Goal: Information Seeking & Learning: Learn about a topic

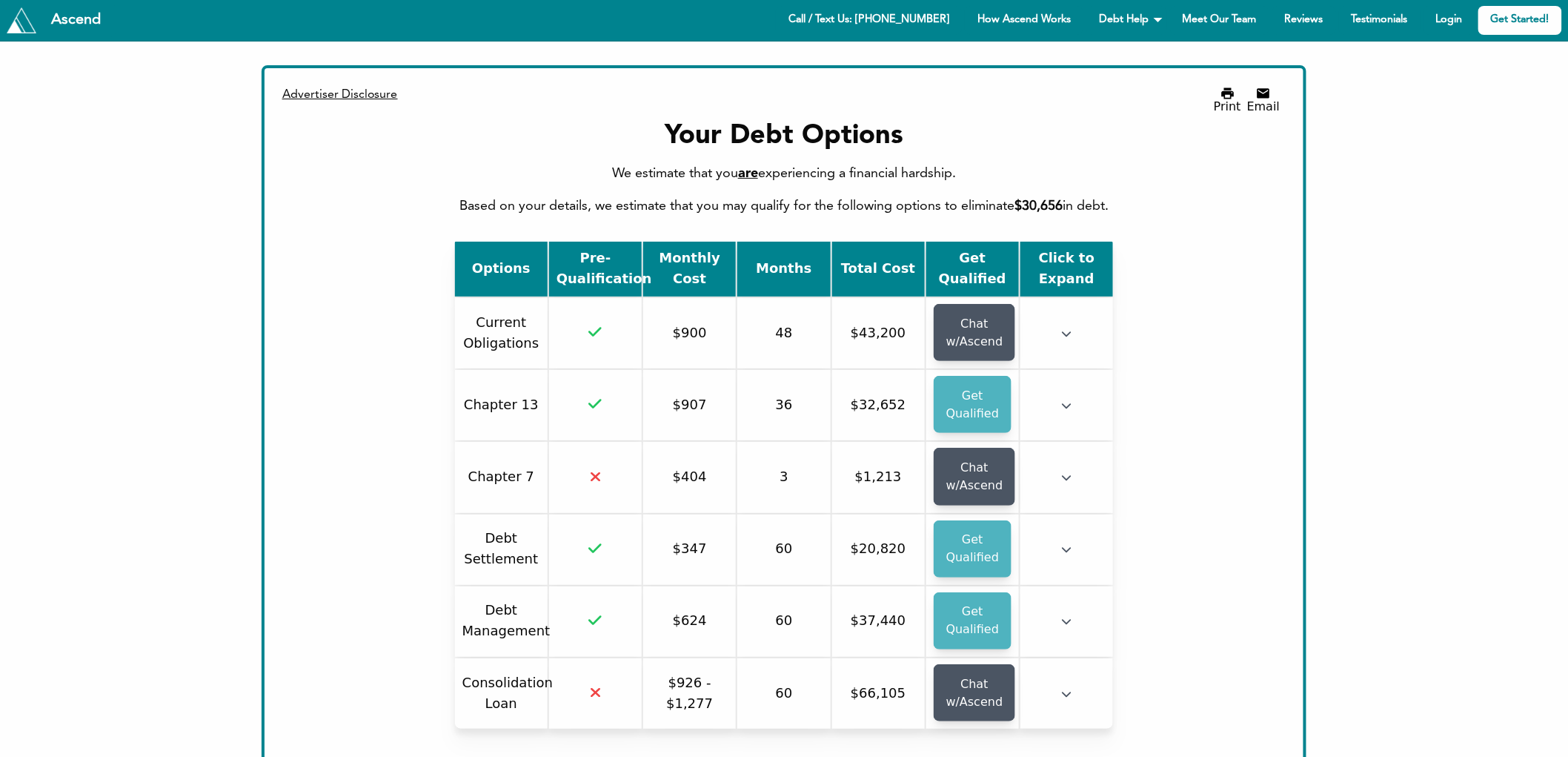
click at [1278, 254] on div "Options Pre-Qualification Monthly Cost Months Total Cost Get Qualified Click to…" at bounding box center [784, 491] width 992 height 502
click at [759, 209] on div "We estimate that you are experiencing a financial hardship. Based on your detai…" at bounding box center [784, 190] width 992 height 54
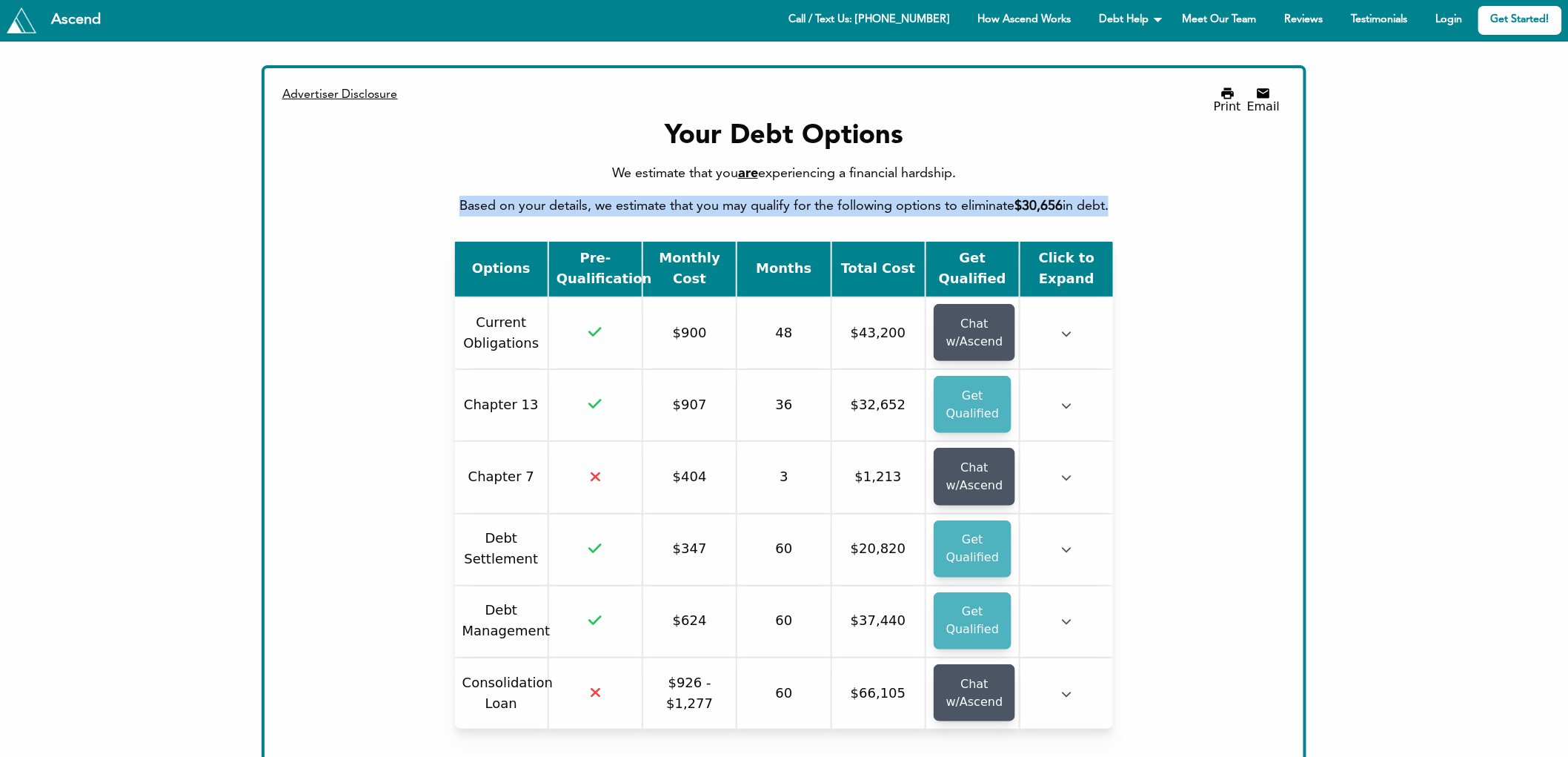
click at [759, 209] on div "We estimate that you are experiencing a financial hardship. Based on your detai…" at bounding box center [784, 190] width 992 height 54
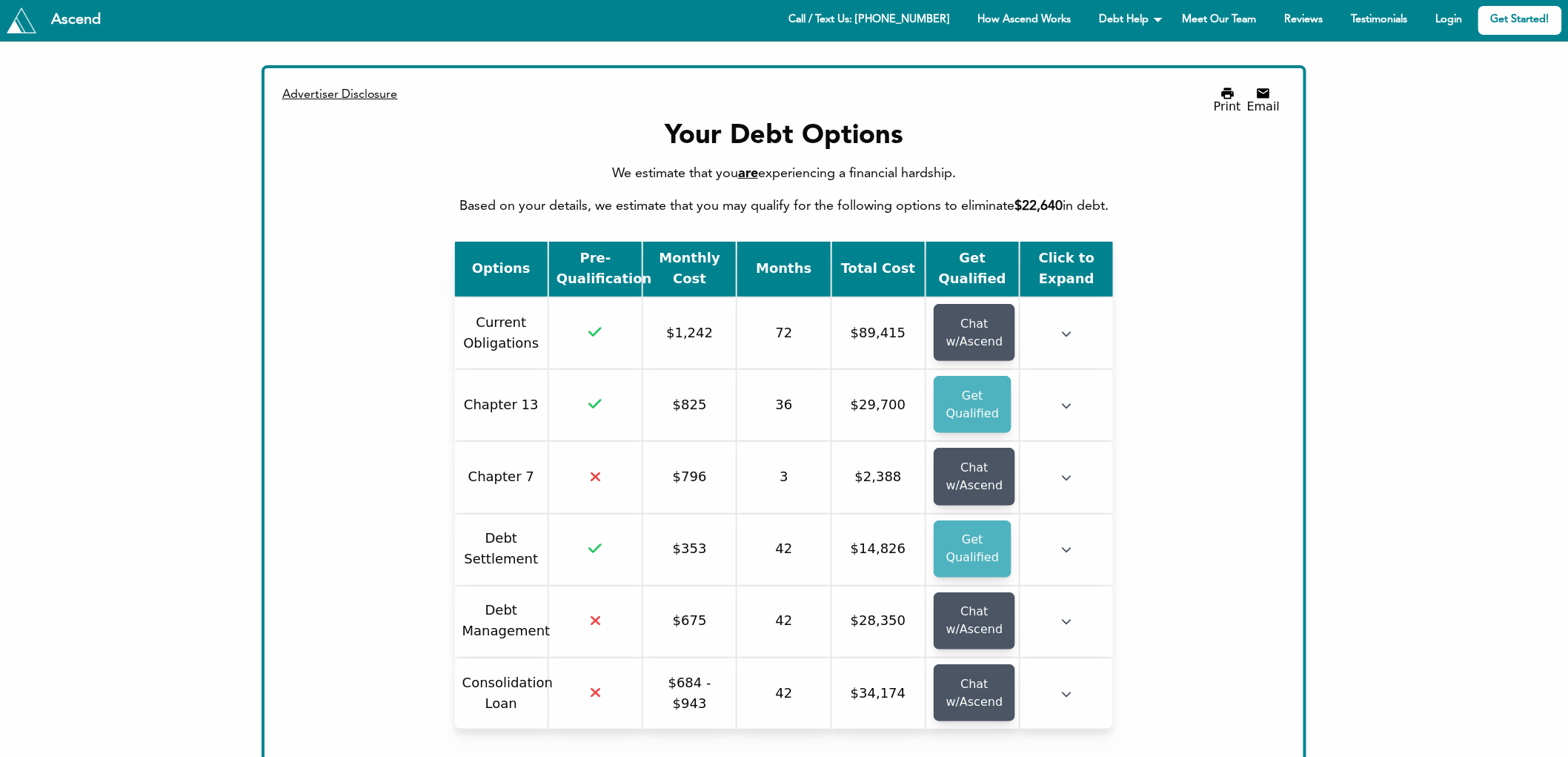
click at [706, 196] on div "We estimate that you are experiencing a financial hardship. Based on your detai…" at bounding box center [784, 190] width 992 height 54
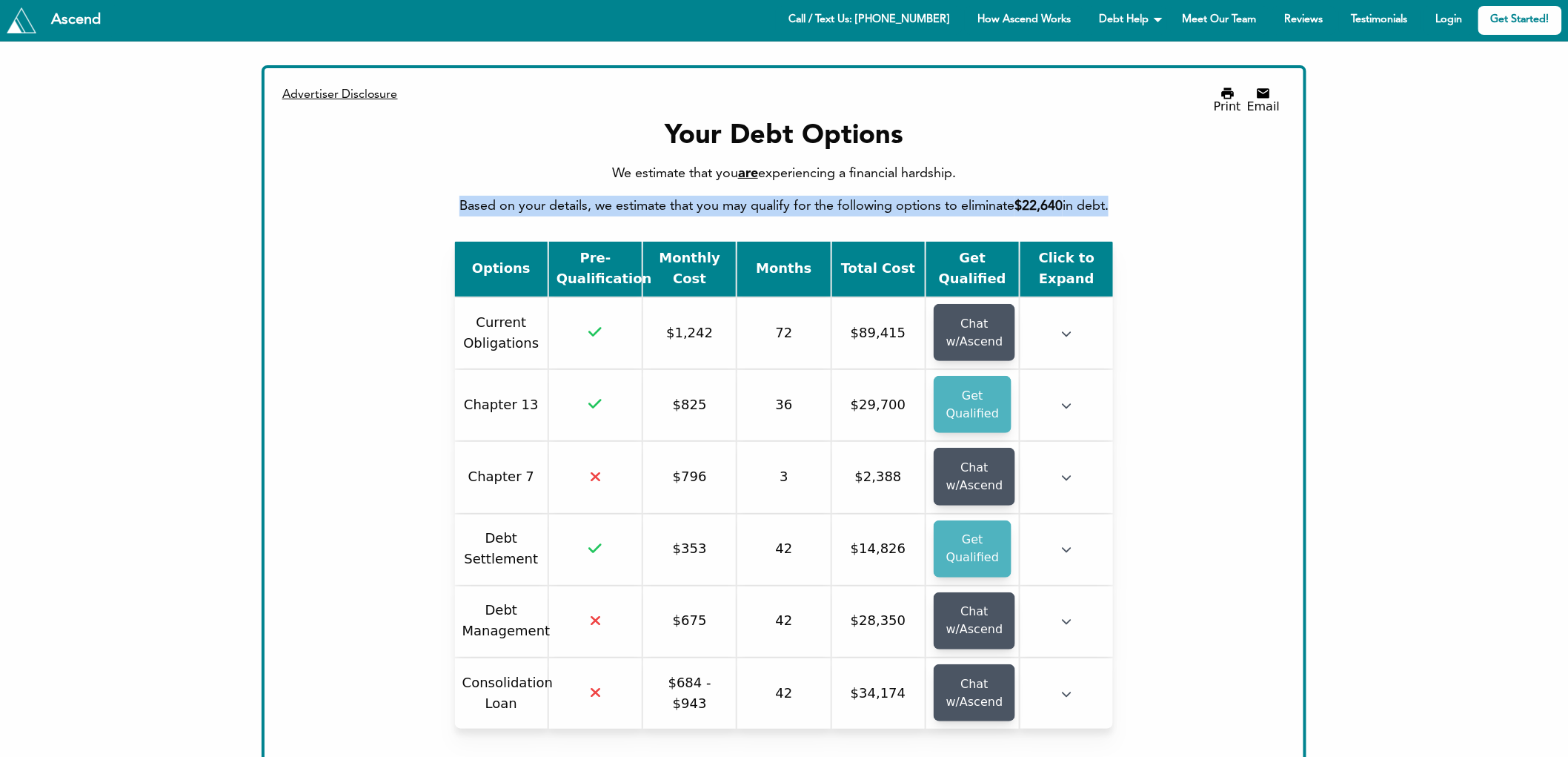
click at [706, 196] on div "We estimate that you are experiencing a financial hardship. Based on your detai…" at bounding box center [784, 190] width 992 height 54
drag, startPoint x: 757, startPoint y: 204, endPoint x: 953, endPoint y: 208, distance: 196.0
click at [953, 208] on div "We estimate that you are experiencing a financial hardship. Based on your detai…" at bounding box center [784, 190] width 992 height 54
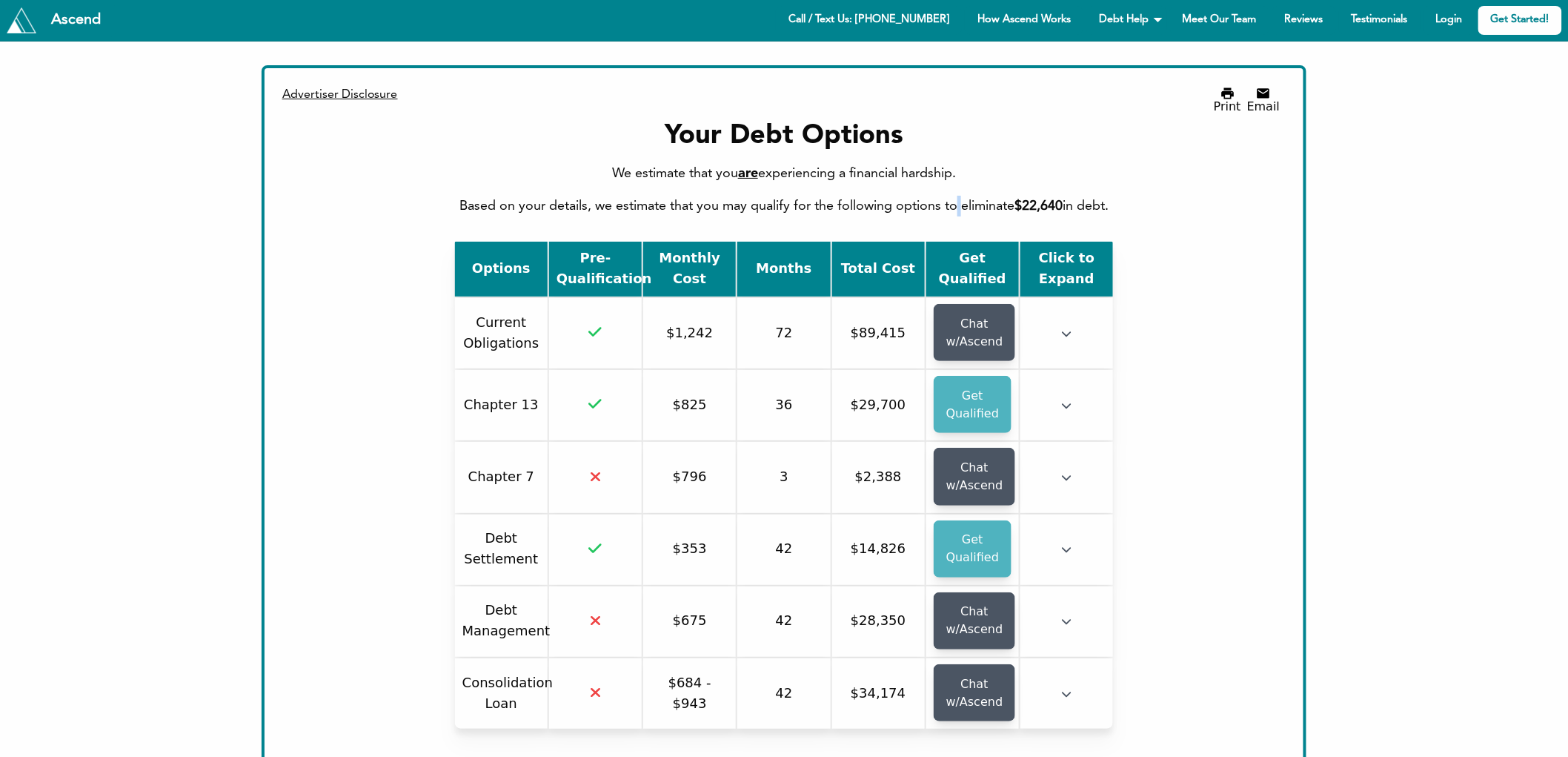
click at [953, 208] on div "We estimate that you are experiencing a financial hardship. Based on your detai…" at bounding box center [784, 190] width 992 height 54
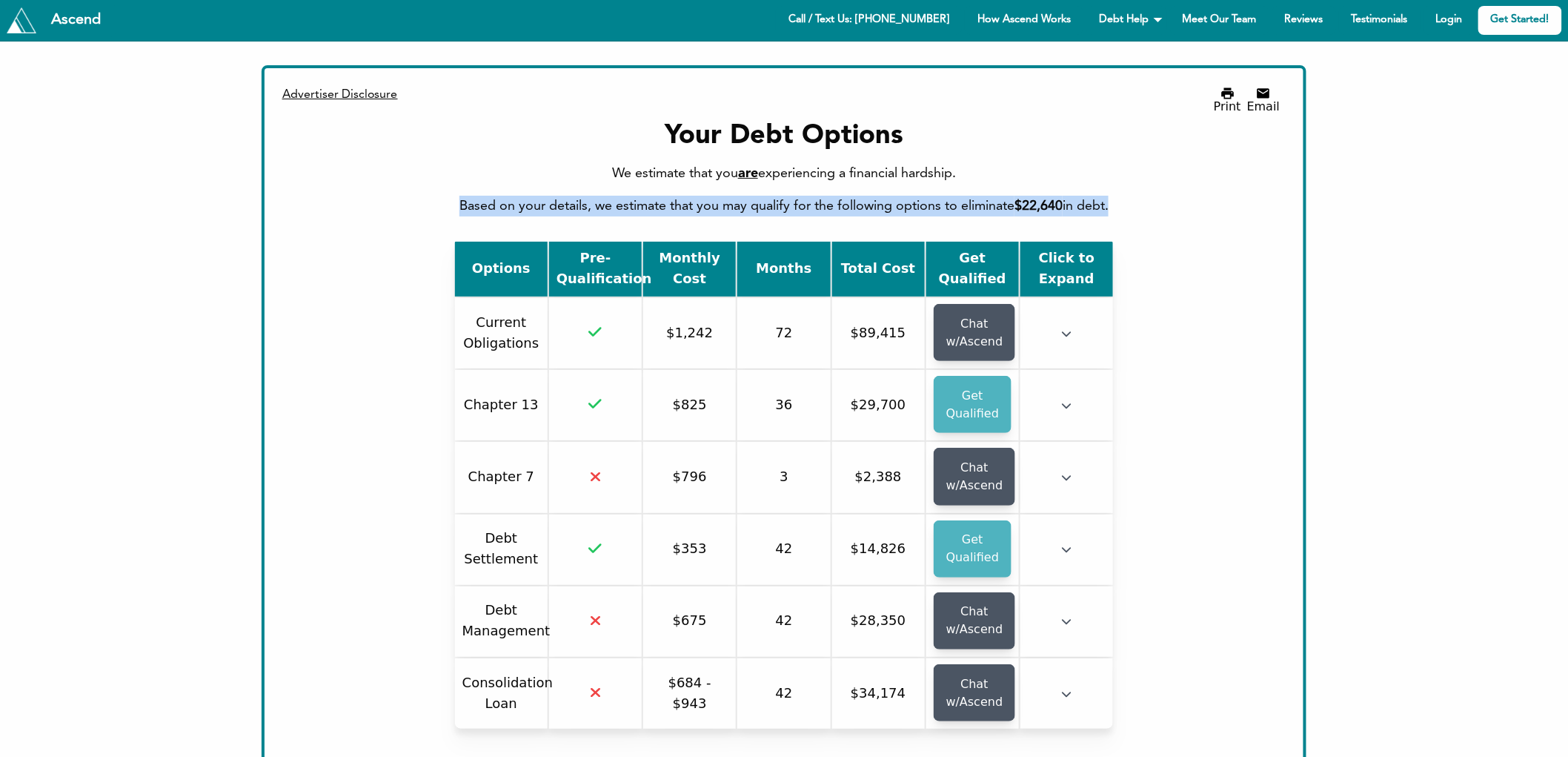
click at [953, 208] on div "We estimate that you are experiencing a financial hardship. Based on your detai…" at bounding box center [784, 190] width 992 height 54
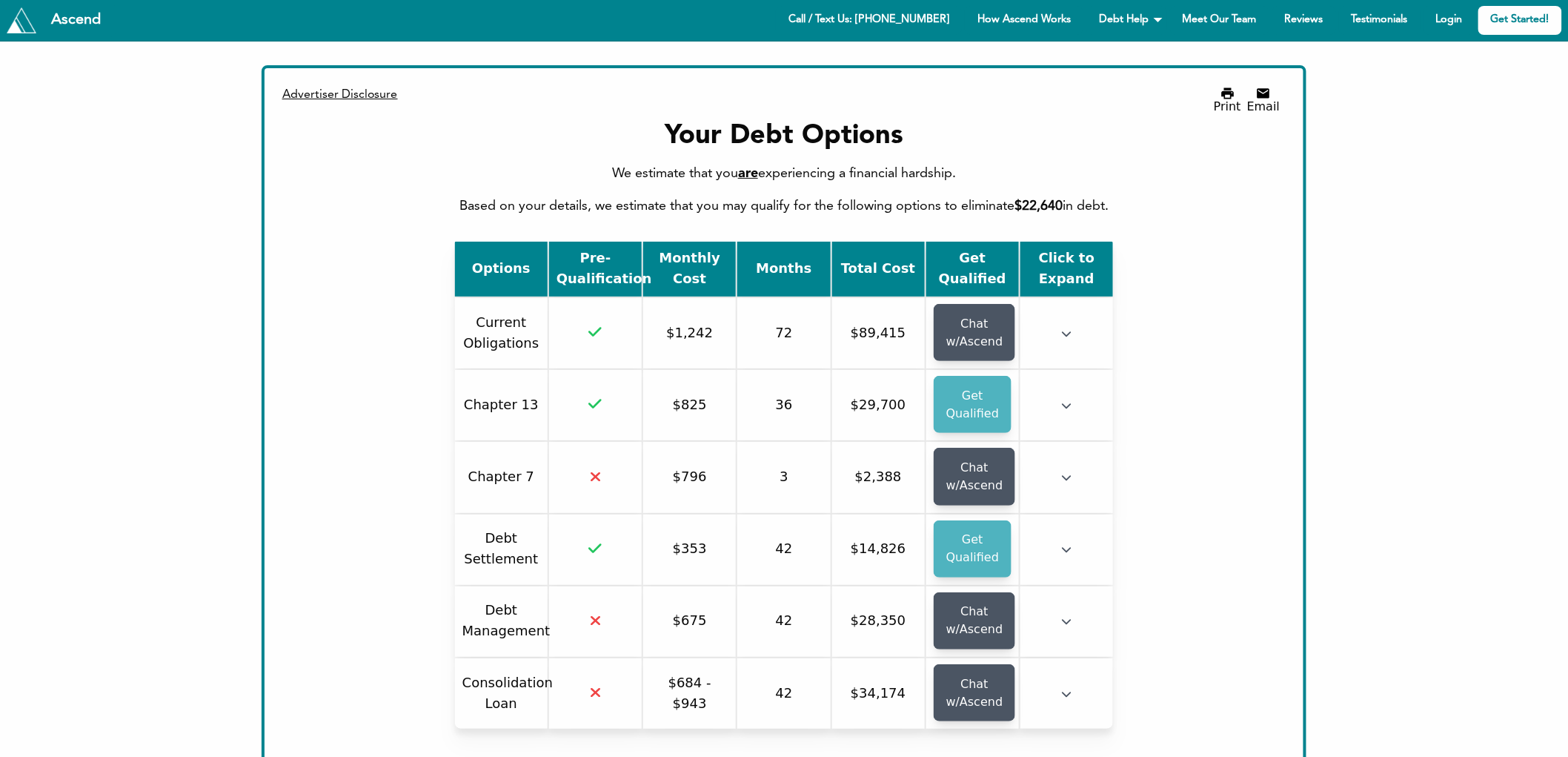
click at [1070, 330] on icon "button" at bounding box center [1067, 334] width 10 height 10
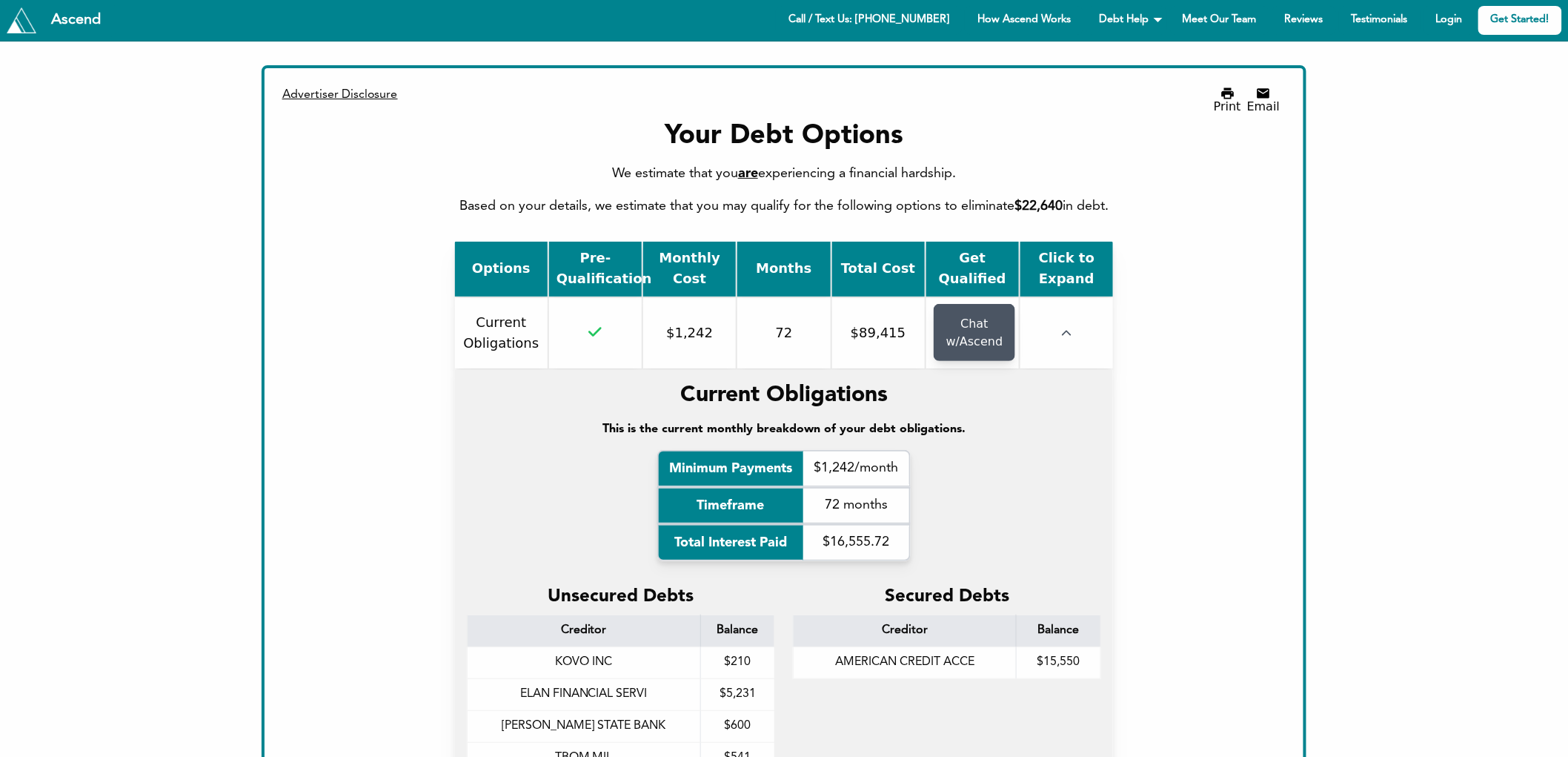
click at [1057, 332] on td at bounding box center [1066, 333] width 93 height 71
click at [1069, 331] on icon "button" at bounding box center [1067, 334] width 10 height 10
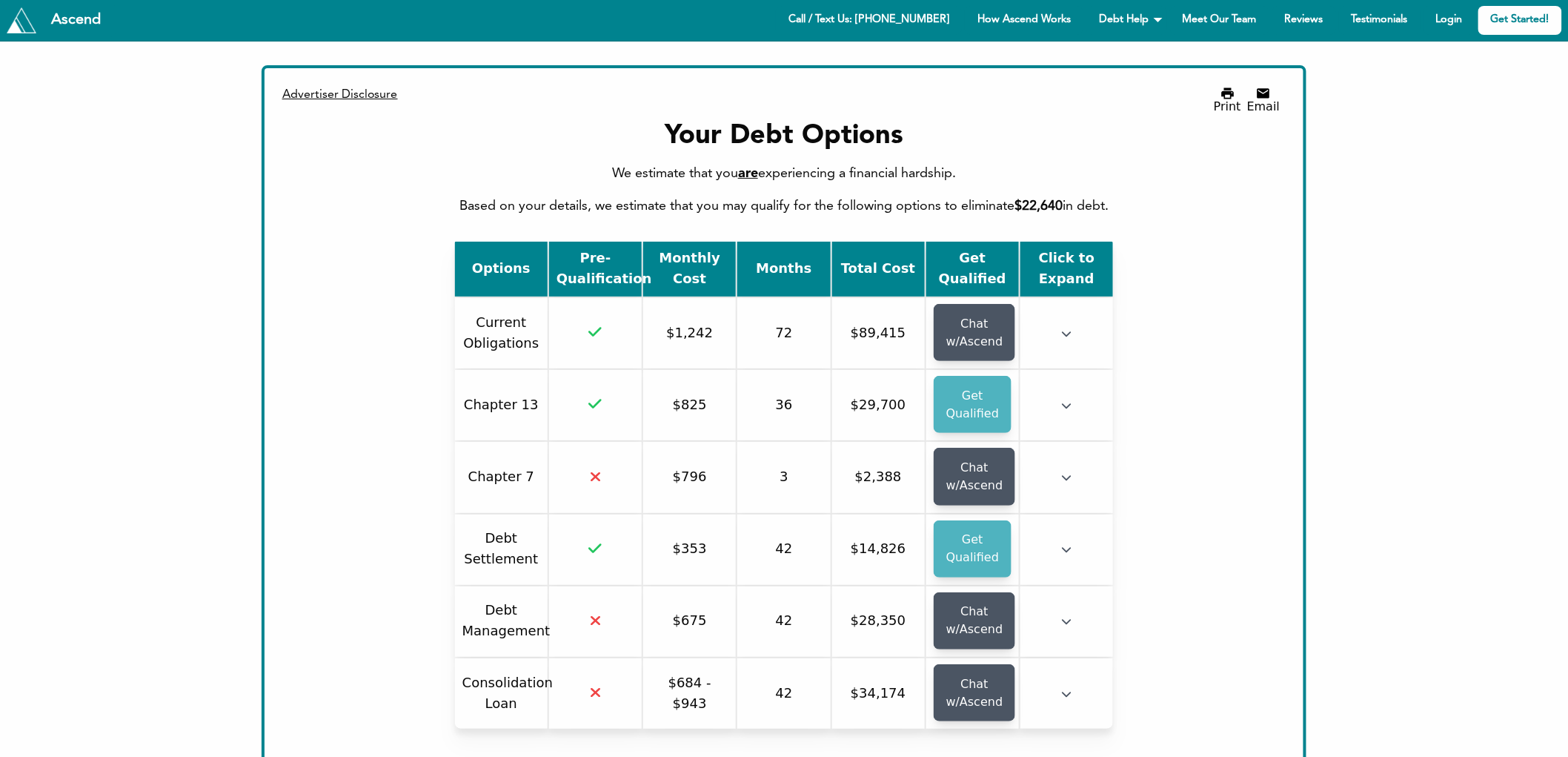
click at [1060, 328] on td at bounding box center [1066, 333] width 93 height 71
click at [1073, 331] on td at bounding box center [1066, 333] width 93 height 71
click at [1068, 332] on icon "button" at bounding box center [1067, 334] width 10 height 10
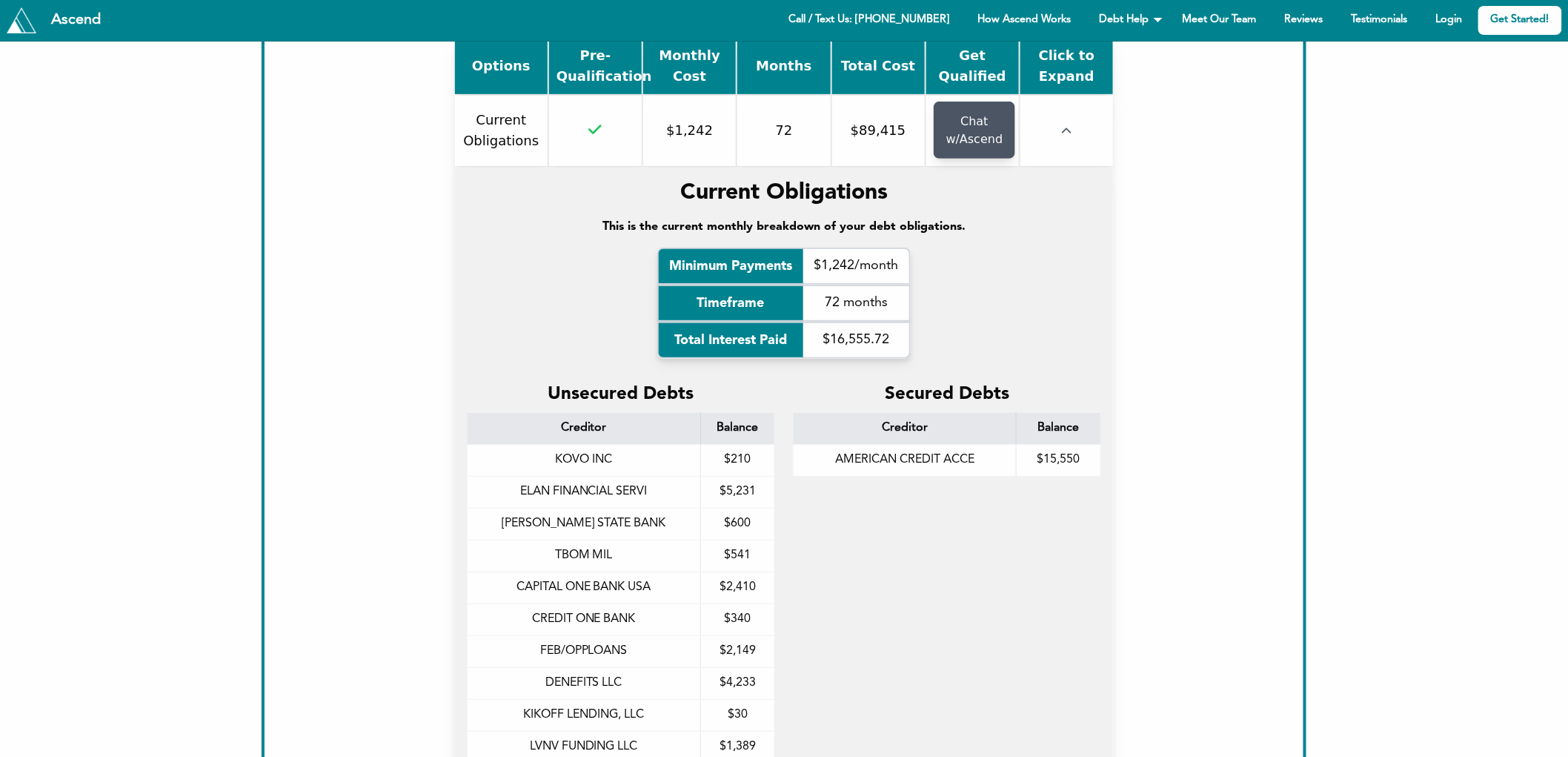
scroll to position [151, 0]
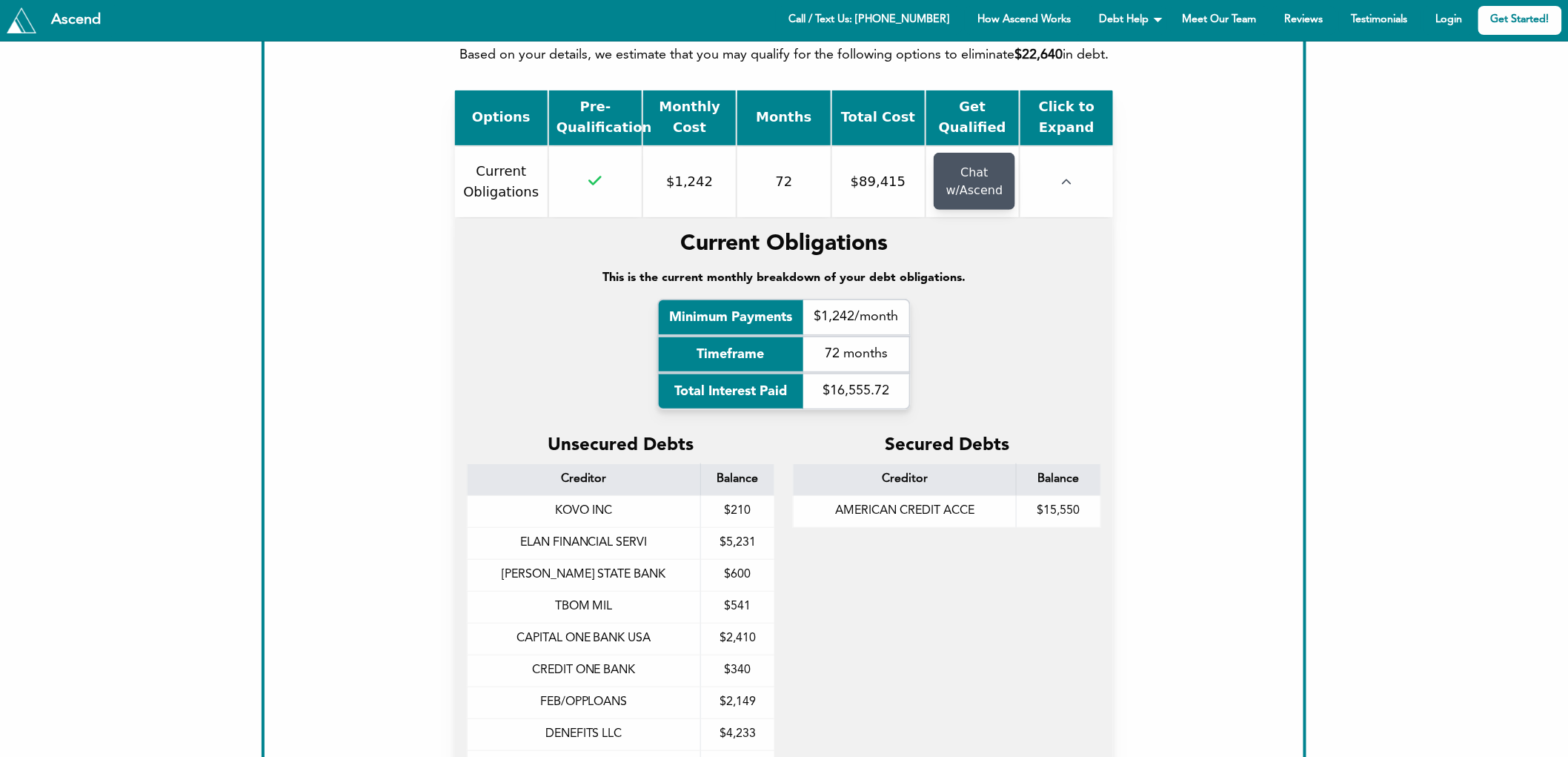
click at [1071, 180] on icon "button" at bounding box center [1067, 182] width 10 height 10
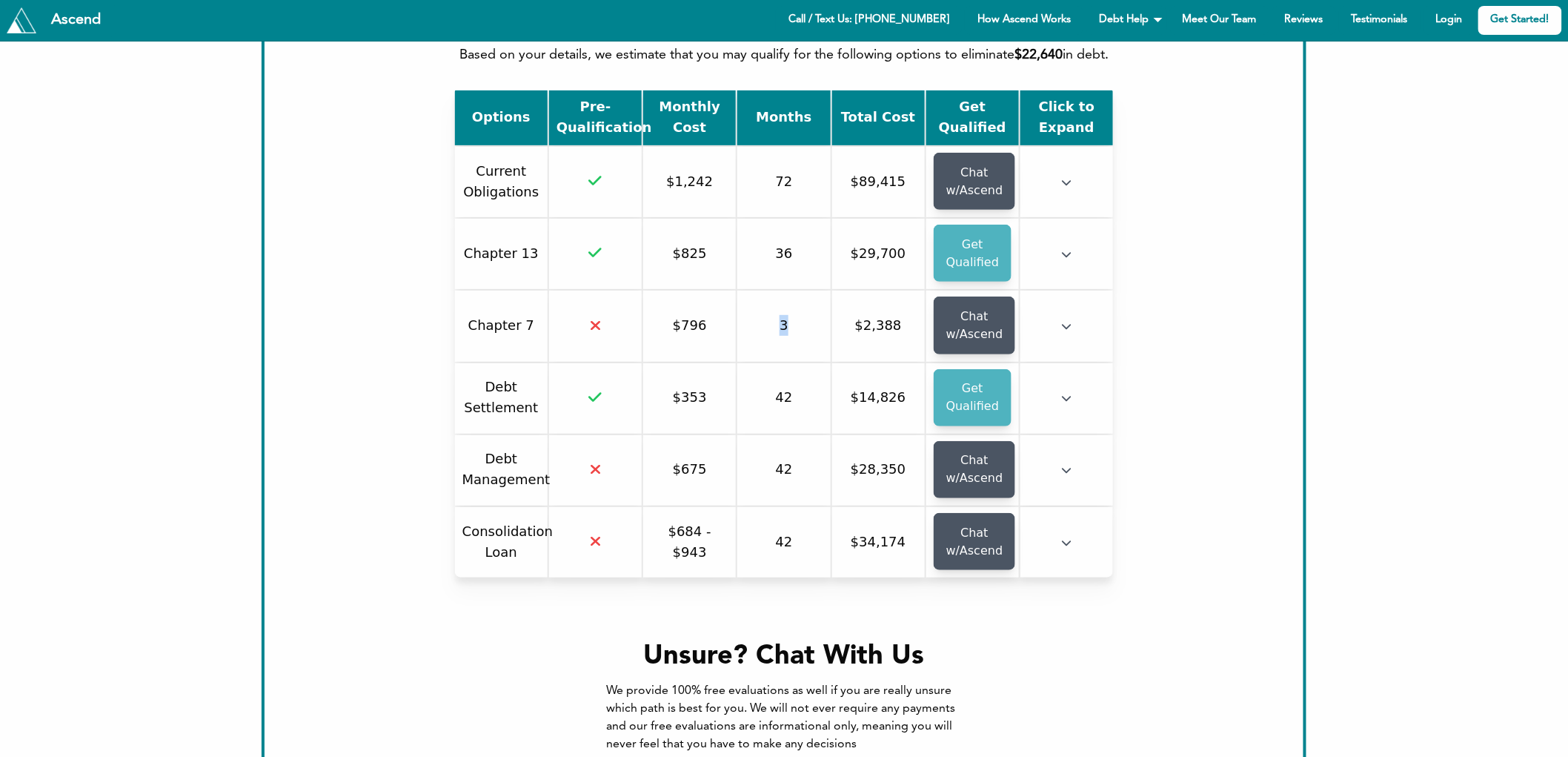
drag, startPoint x: 789, startPoint y: 325, endPoint x: 769, endPoint y: 323, distance: 20.1
click at [769, 323] on td "3" at bounding box center [783, 326] width 93 height 71
click at [785, 256] on td "36" at bounding box center [783, 254] width 93 height 71
click at [793, 327] on td "3" at bounding box center [783, 326] width 93 height 71
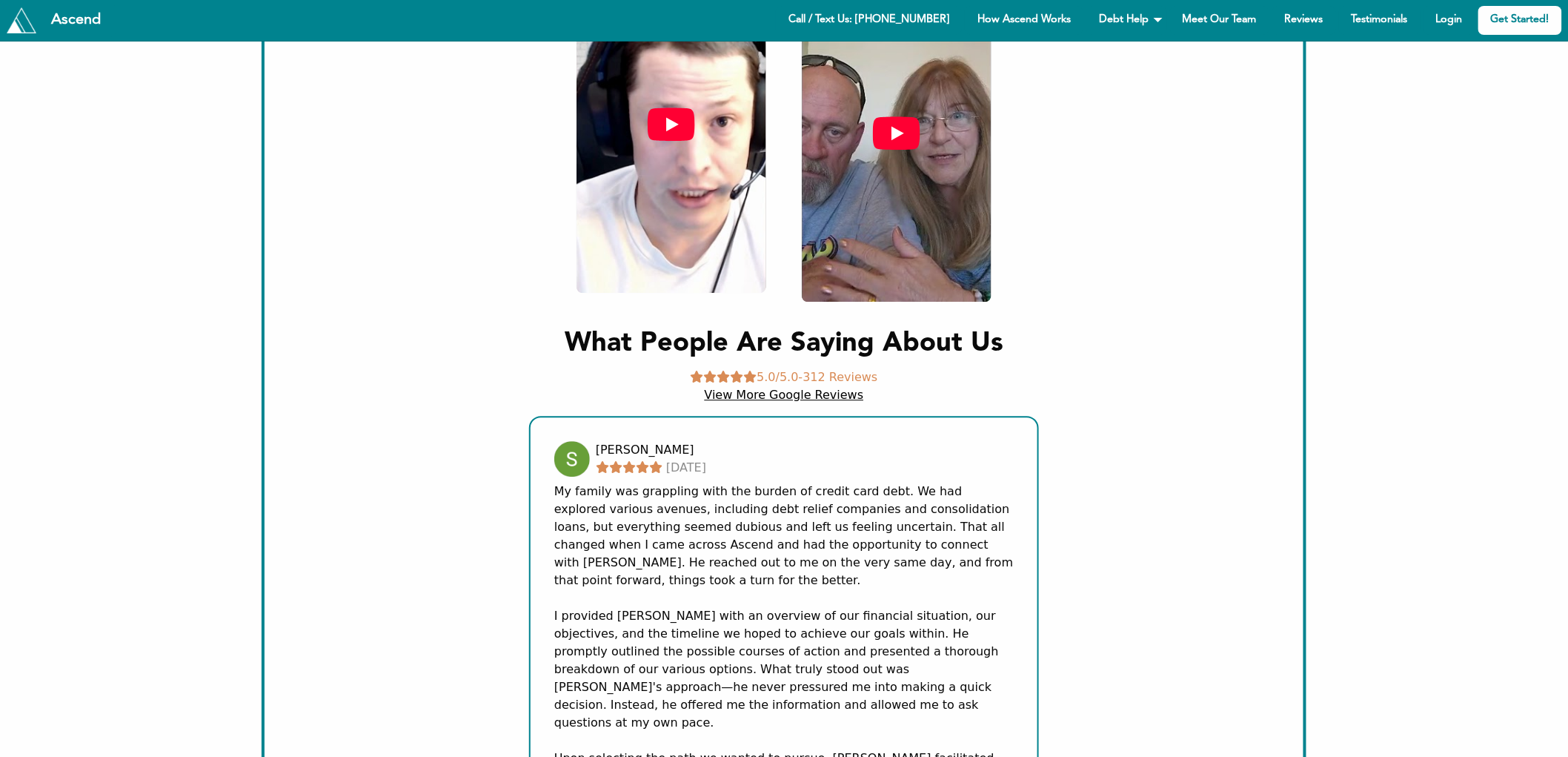
scroll to position [1147, 0]
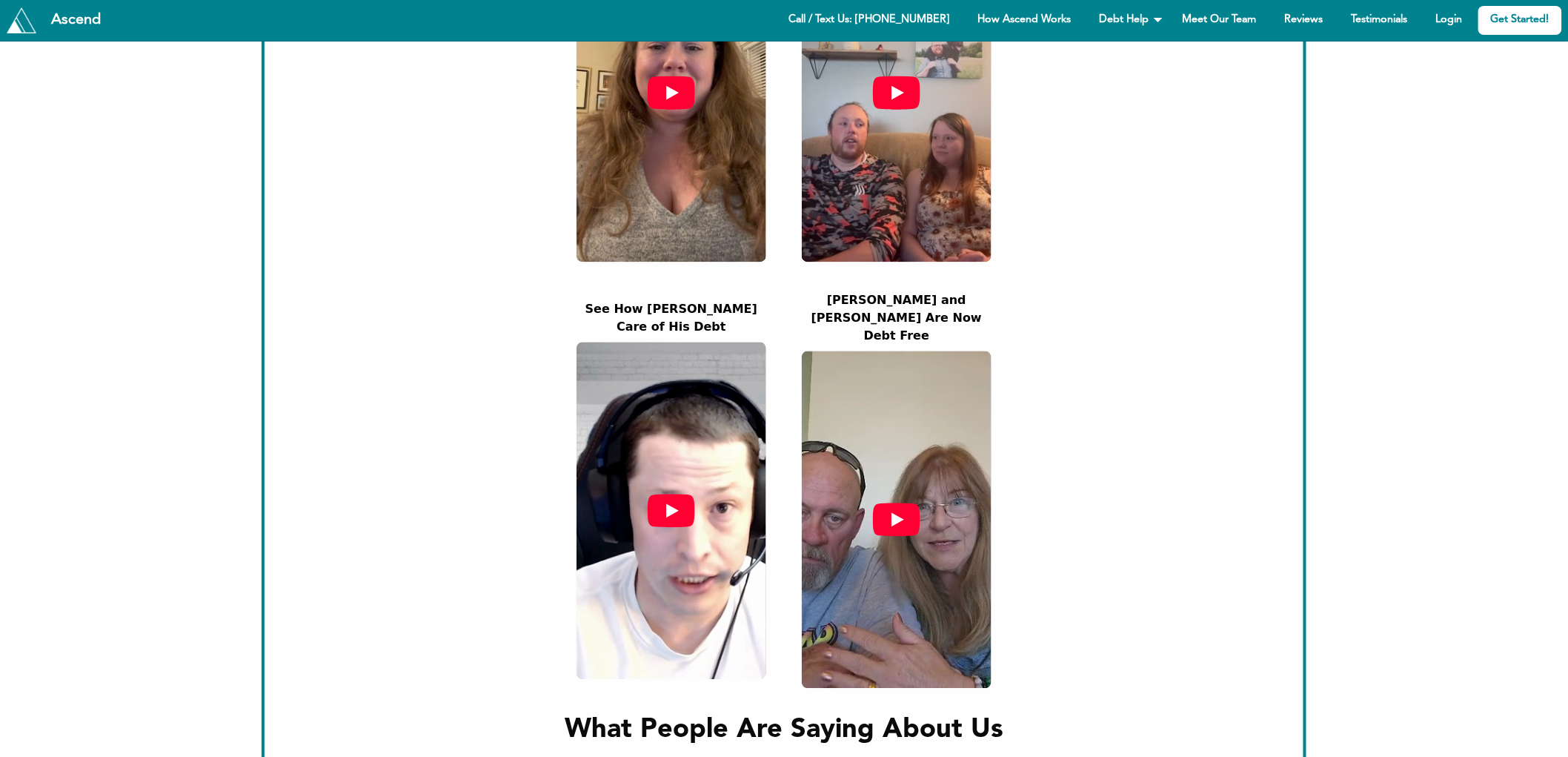
click at [695, 424] on div at bounding box center [671, 512] width 189 height 338
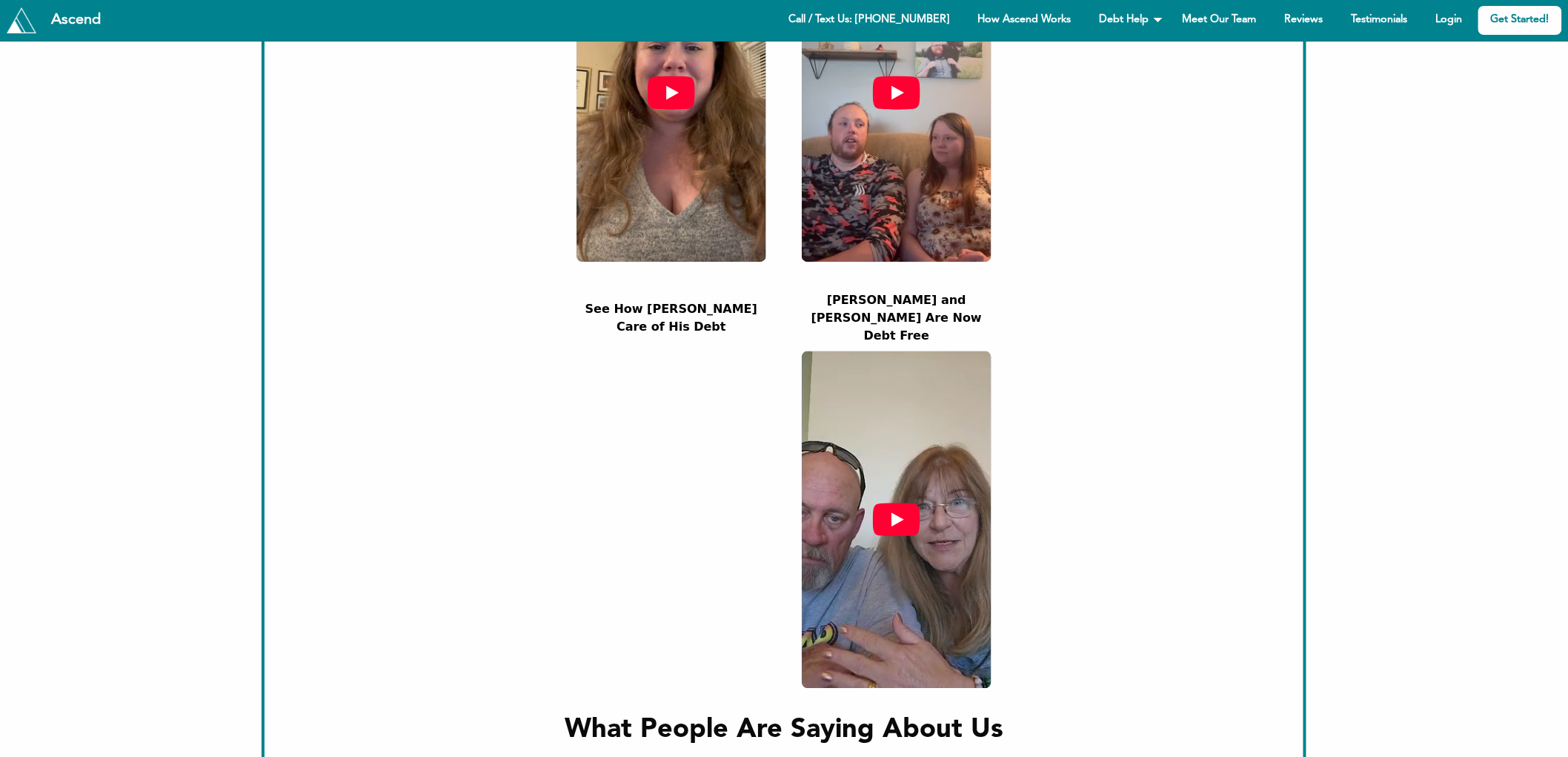
click at [869, 492] on div at bounding box center [896, 521] width 189 height 338
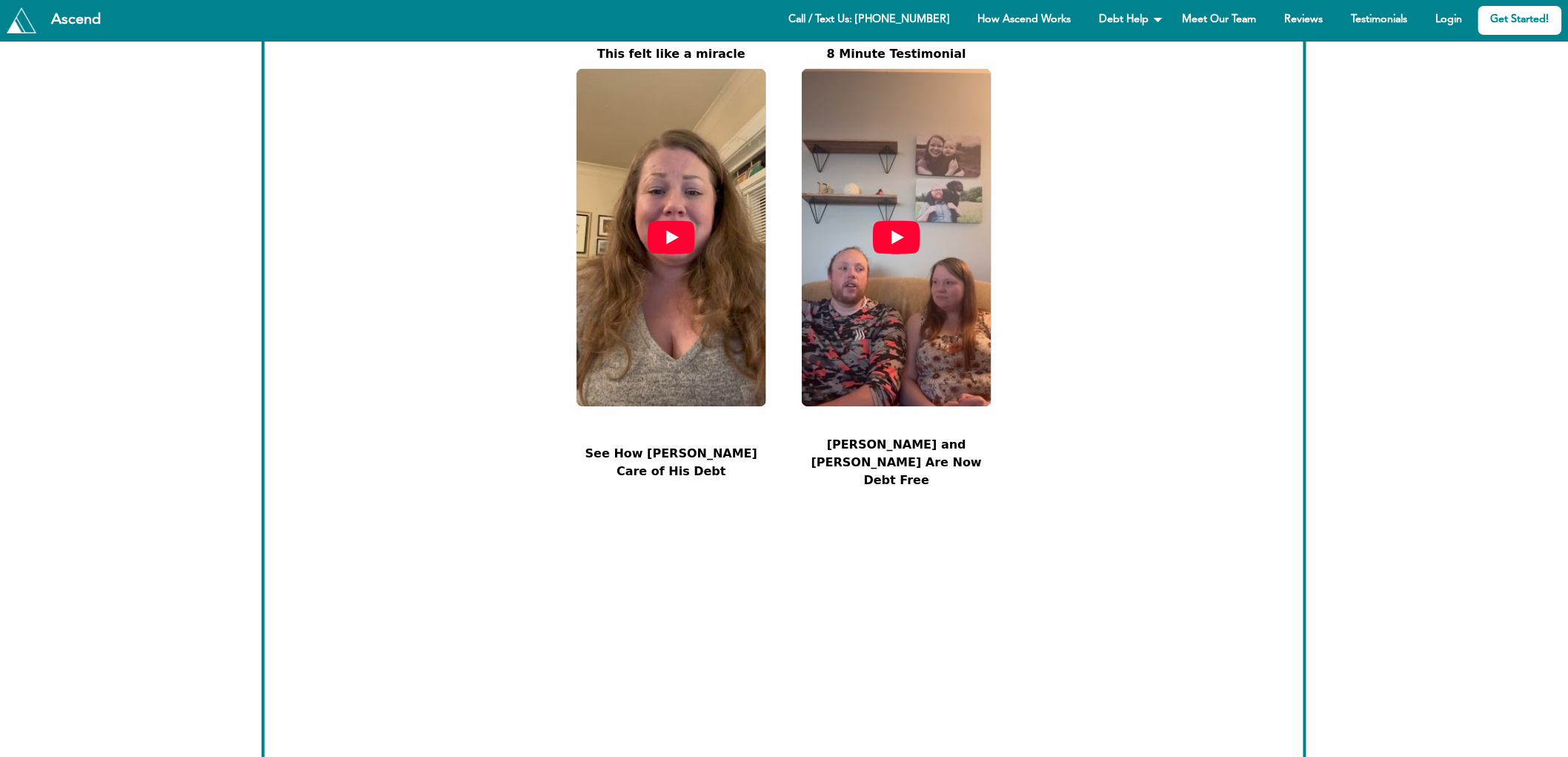
scroll to position [982, 0]
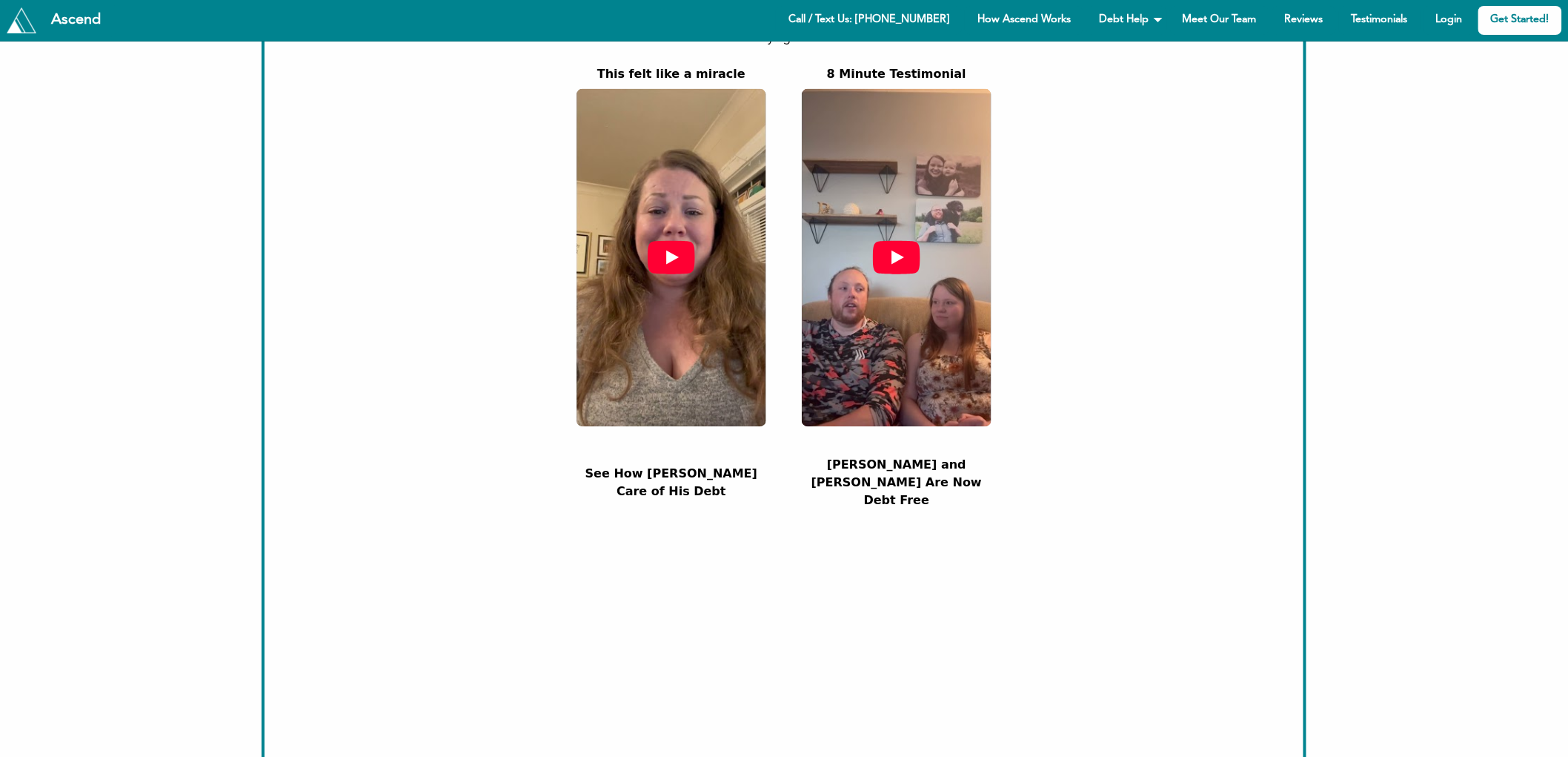
click at [907, 329] on div at bounding box center [896, 258] width 189 height 338
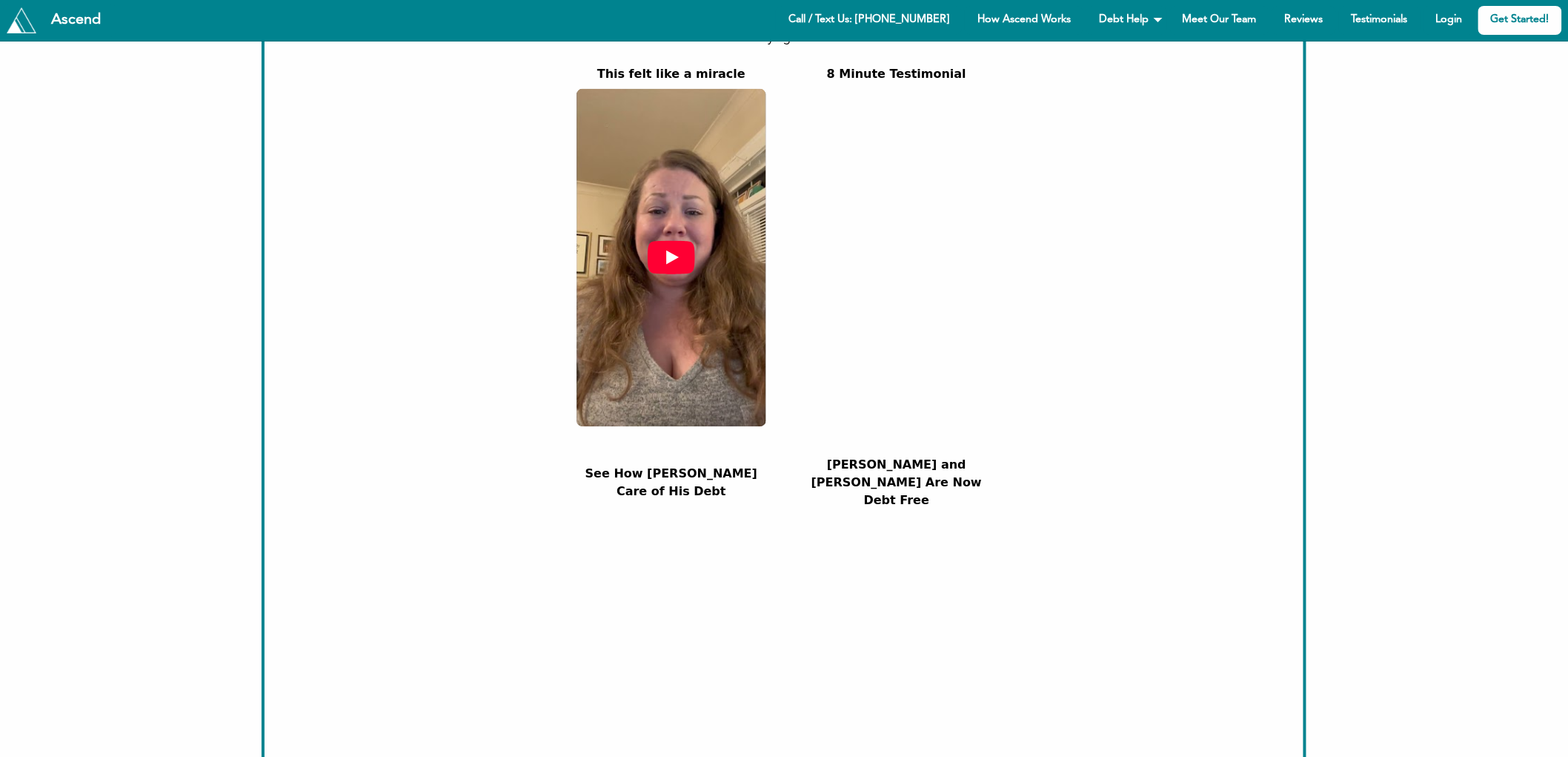
click at [672, 277] on div at bounding box center [671, 258] width 189 height 338
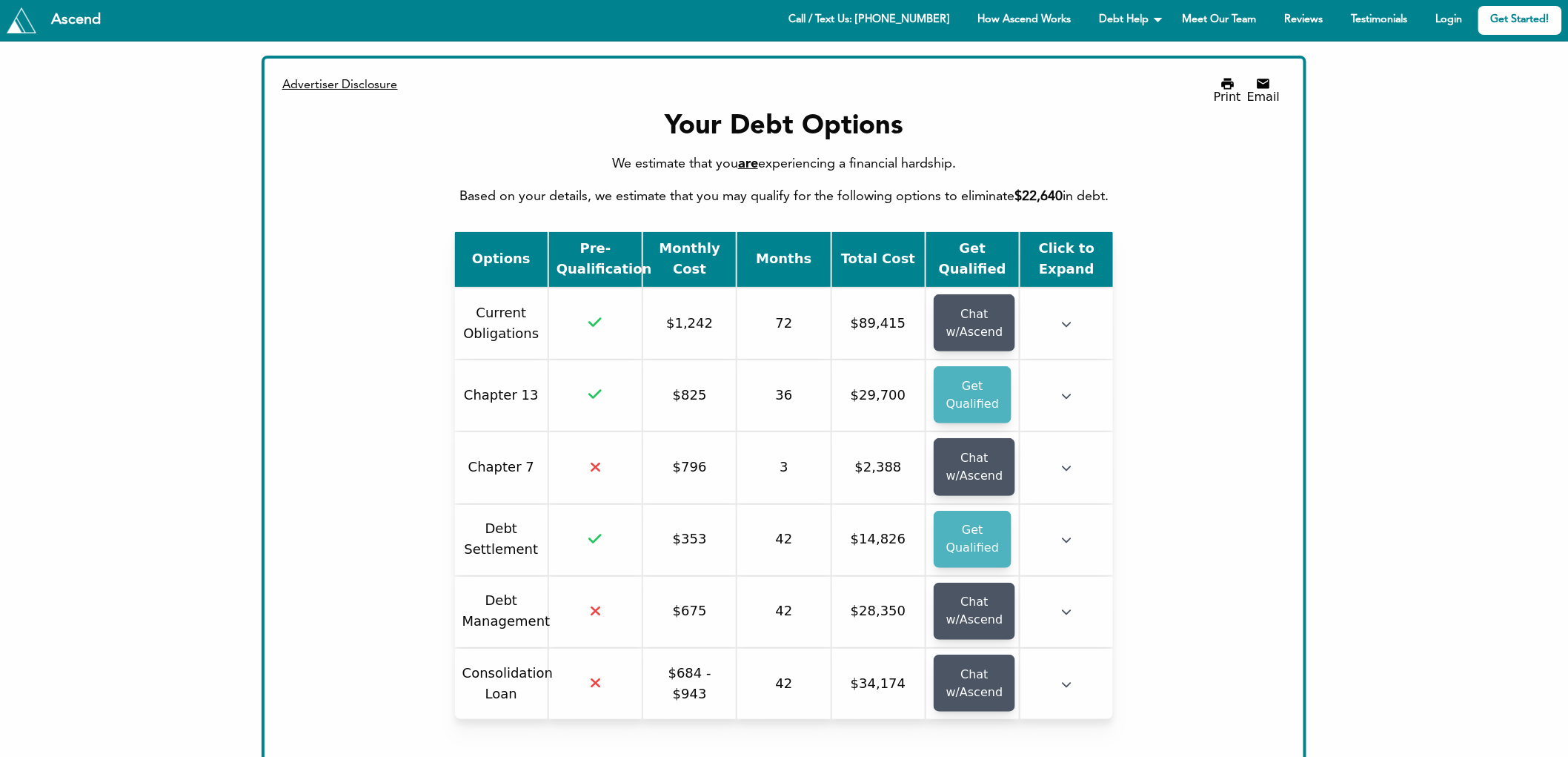
scroll to position [0, 0]
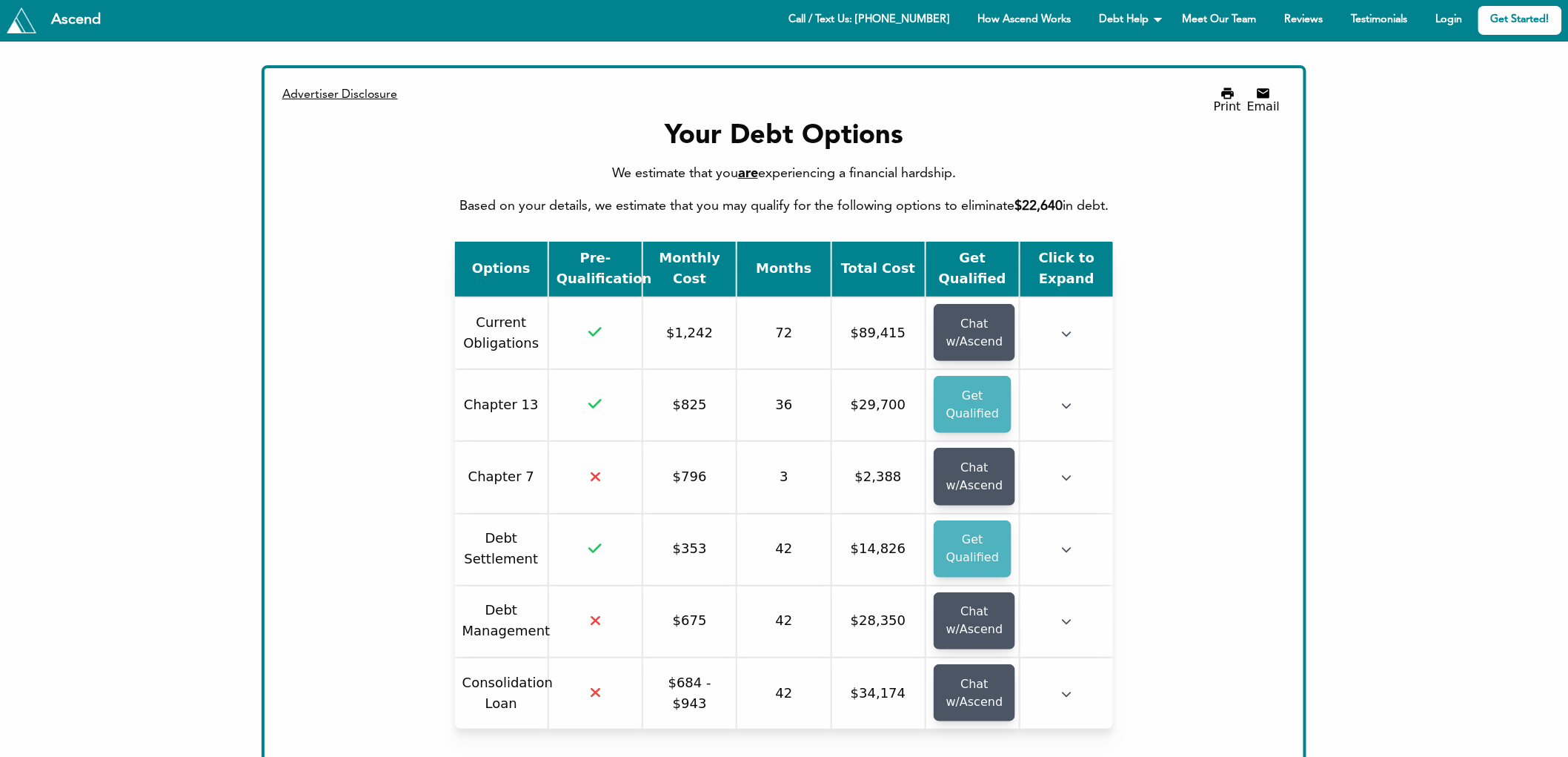
click at [1242, 94] on button "Print" at bounding box center [1228, 100] width 27 height 27
click at [1265, 97] on icon "button" at bounding box center [1263, 93] width 13 height 10
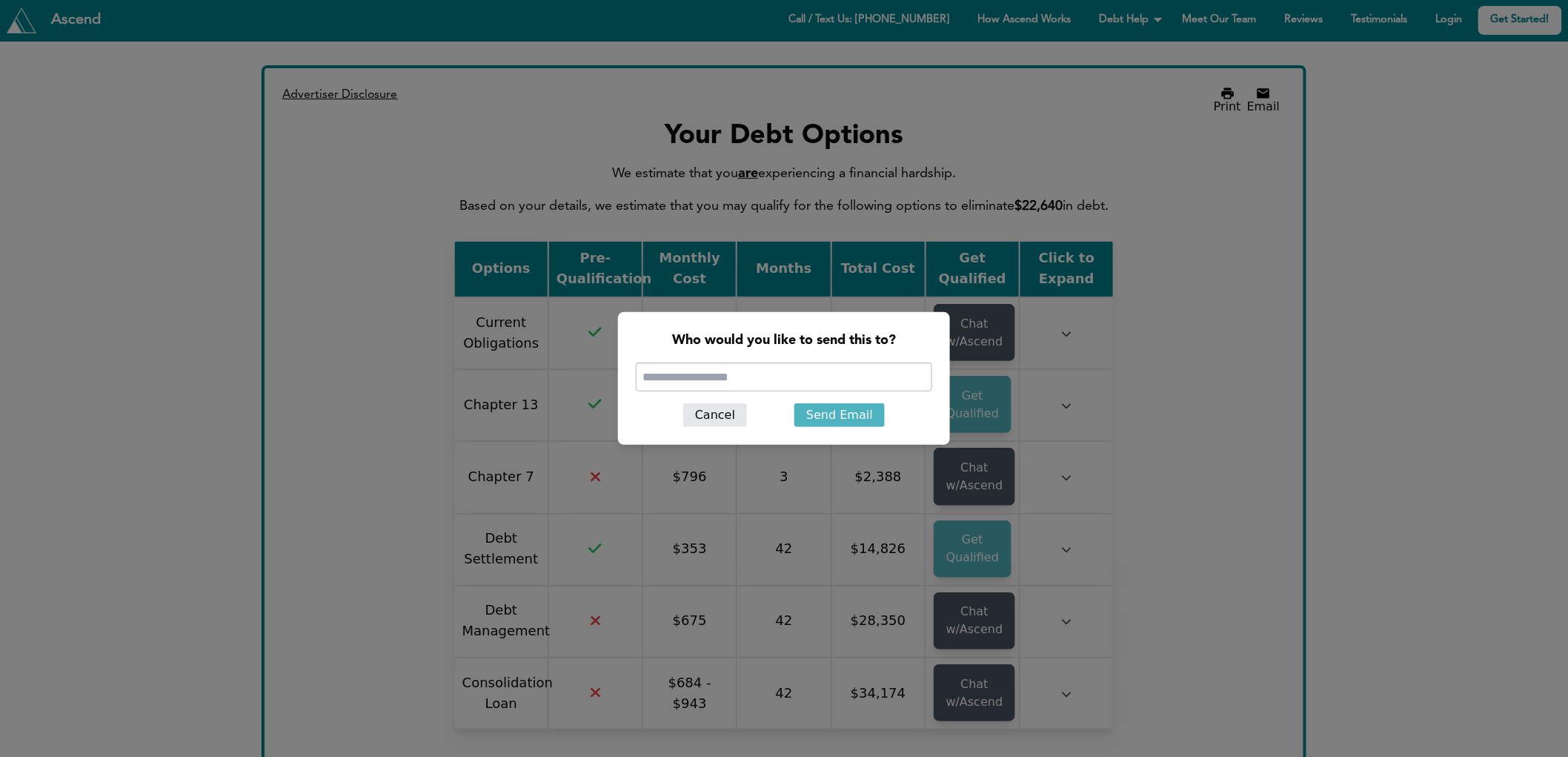
click at [707, 418] on button "Cancel" at bounding box center [716, 416] width 64 height 24
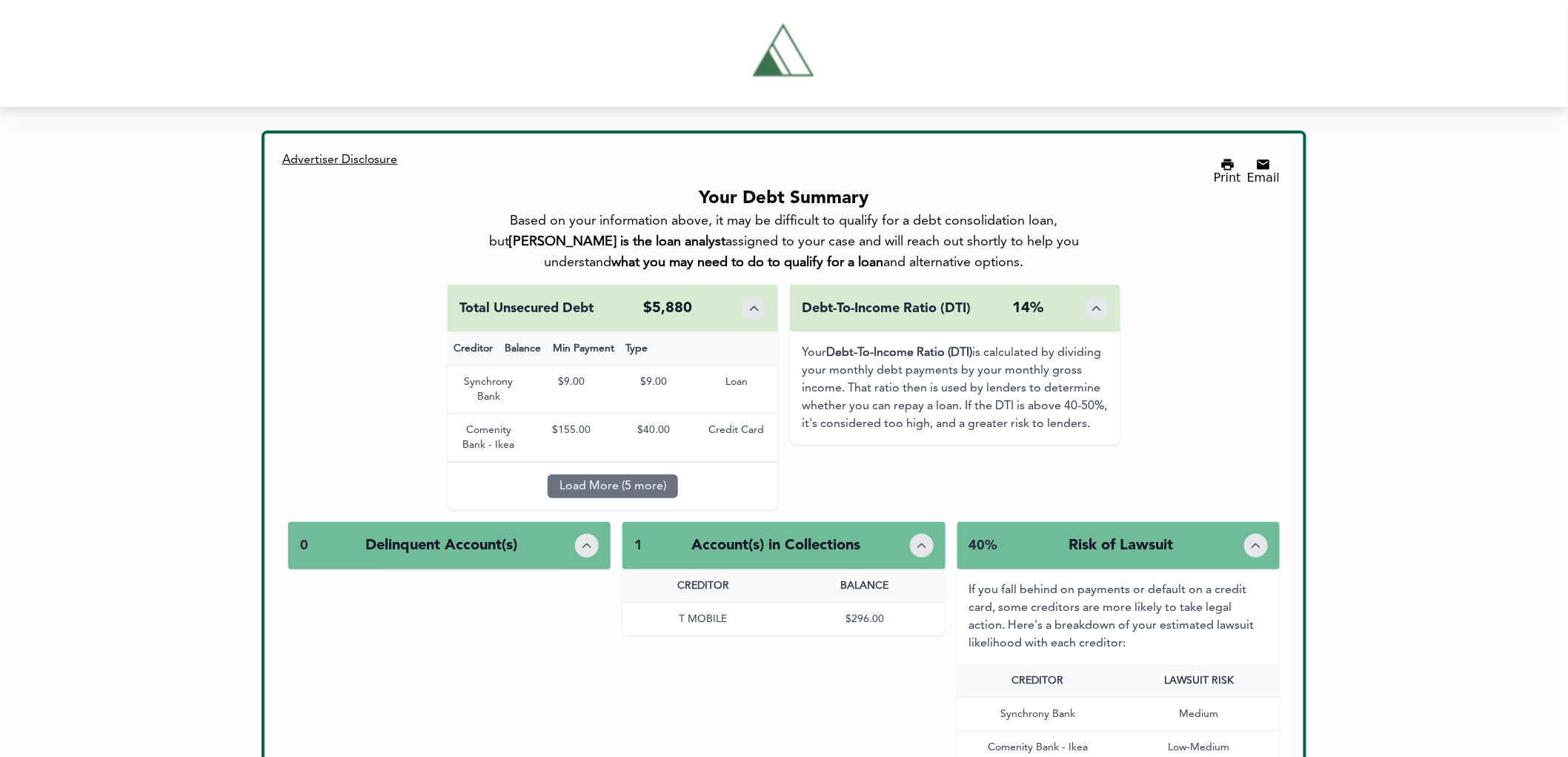
click at [826, 233] on div "Based on your information above, it may be difficult to qualify for a debt cons…" at bounding box center [783, 242] width 595 height 62
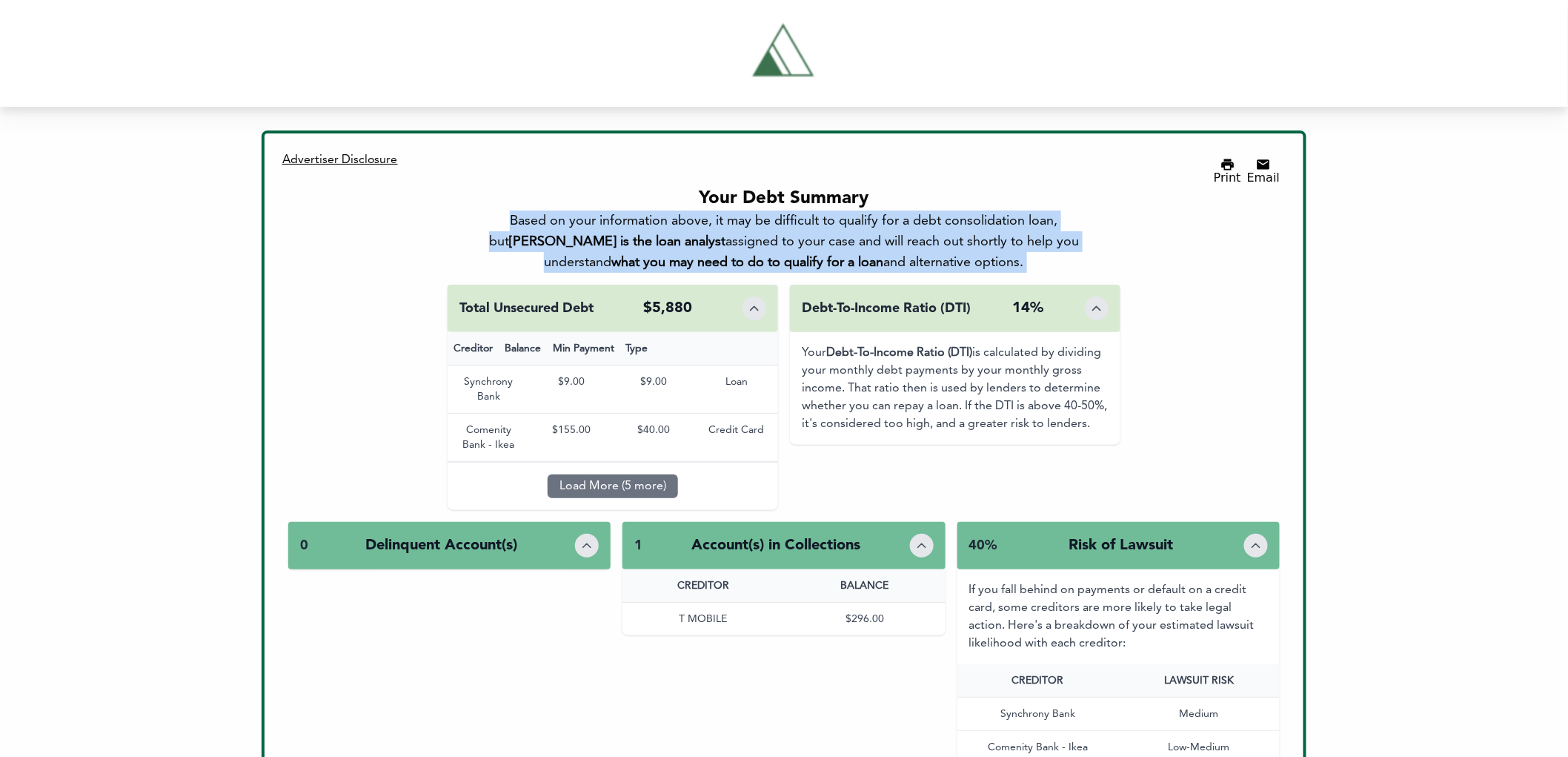
click at [826, 233] on div "Based on your information above, it may be difficult to qualify for a debt cons…" at bounding box center [783, 242] width 595 height 62
drag, startPoint x: 568, startPoint y: 193, endPoint x: 729, endPoint y: 248, distance: 170.1
click at [729, 248] on div "Your Debt Summary Based on your information above, it may be difficult to quali…" at bounding box center [783, 230] width 595 height 86
click at [729, 256] on b "what you may need to do to qualify for a loan" at bounding box center [748, 262] width 272 height 13
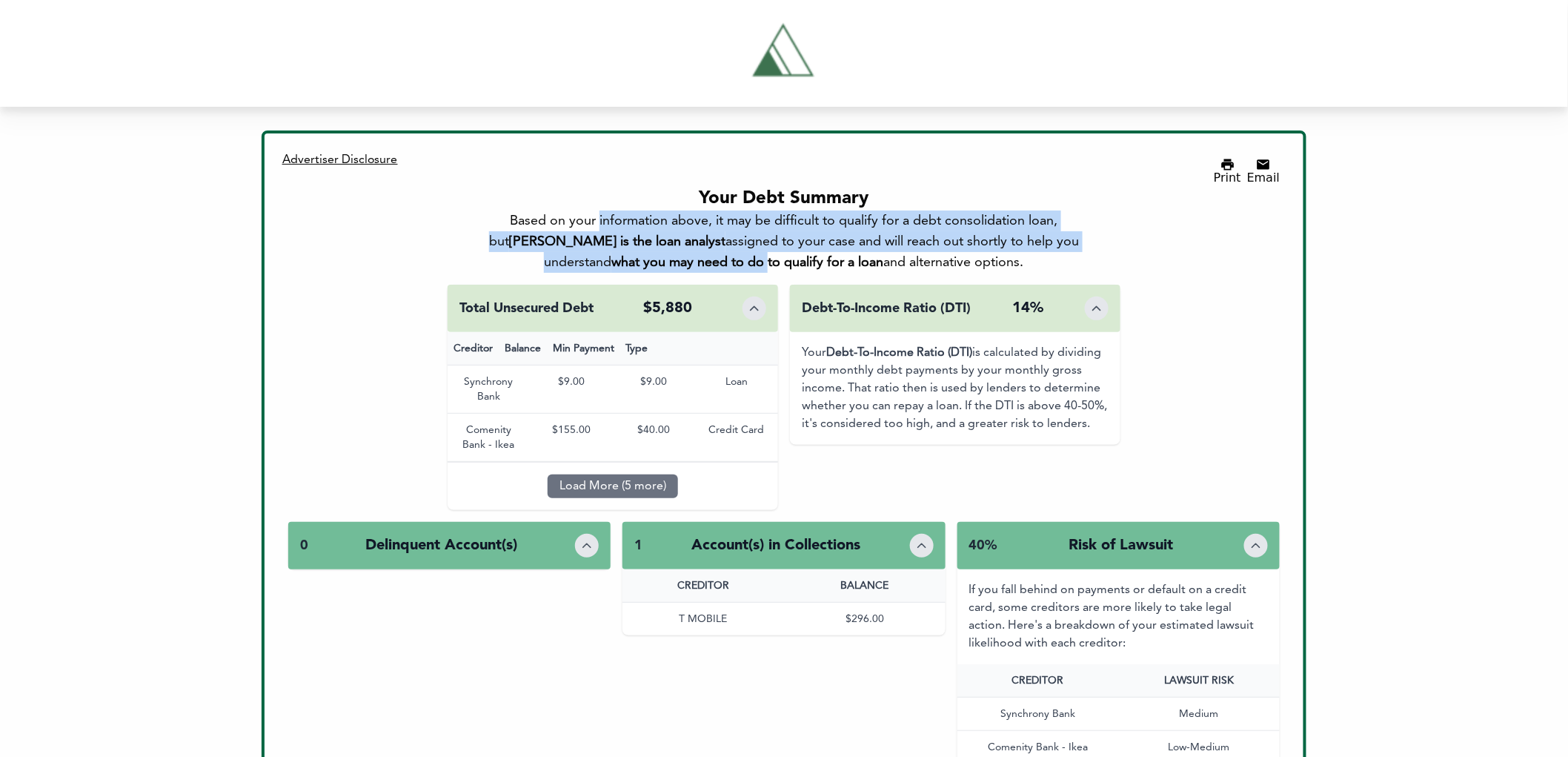
drag, startPoint x: 594, startPoint y: 202, endPoint x: 730, endPoint y: 243, distance: 142.0
click at [730, 243] on div "Based on your information above, it may be difficult to qualify for a debt cons…" at bounding box center [783, 242] width 595 height 62
click at [730, 256] on b "what you may need to do to qualify for a loan" at bounding box center [748, 262] width 272 height 13
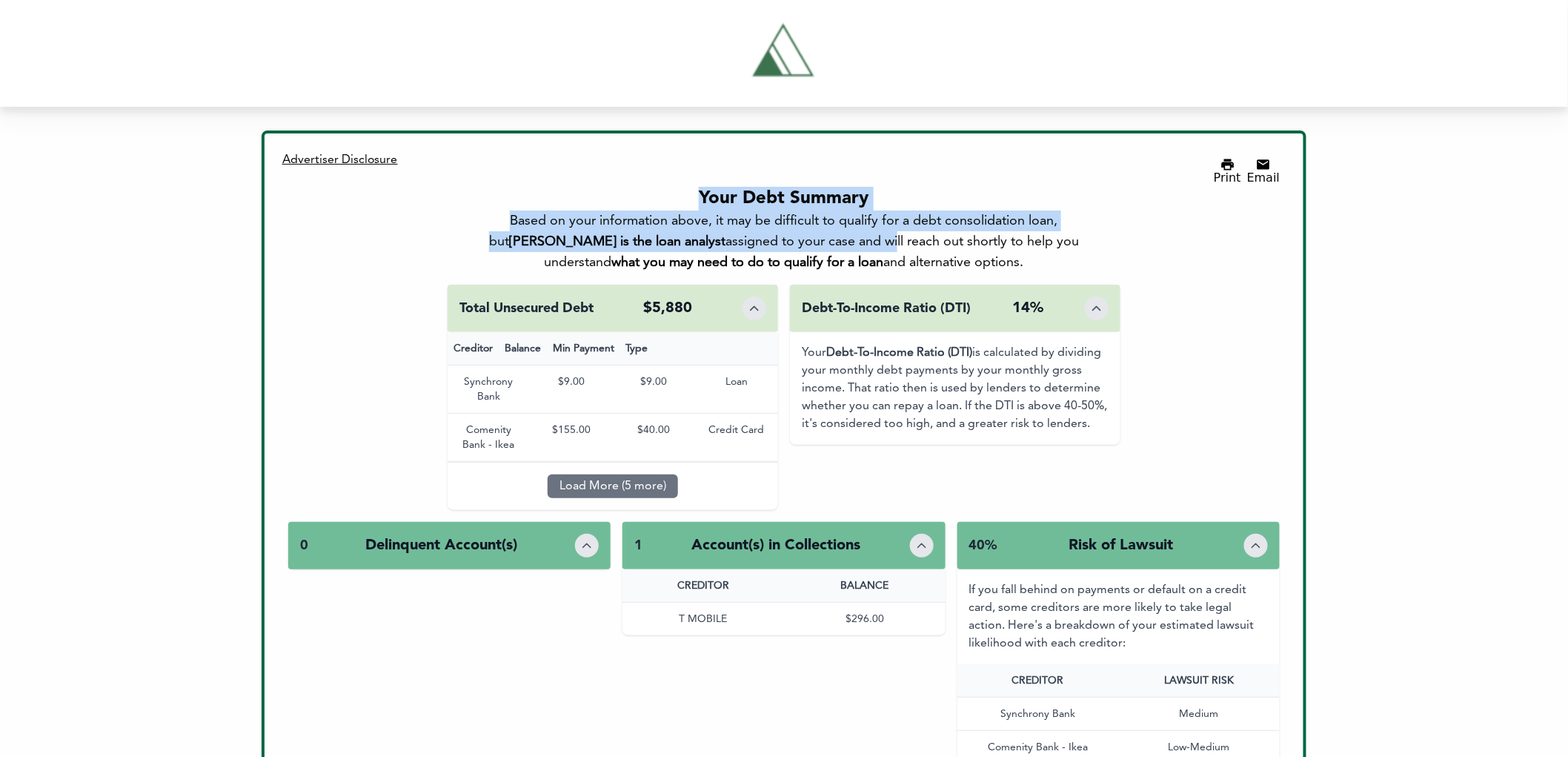
drag, startPoint x: 665, startPoint y: 166, endPoint x: 815, endPoint y: 236, distance: 165.5
click at [815, 236] on div "Based on your information above, it may be difficult to qualify for a debt cons…" at bounding box center [783, 242] width 595 height 62
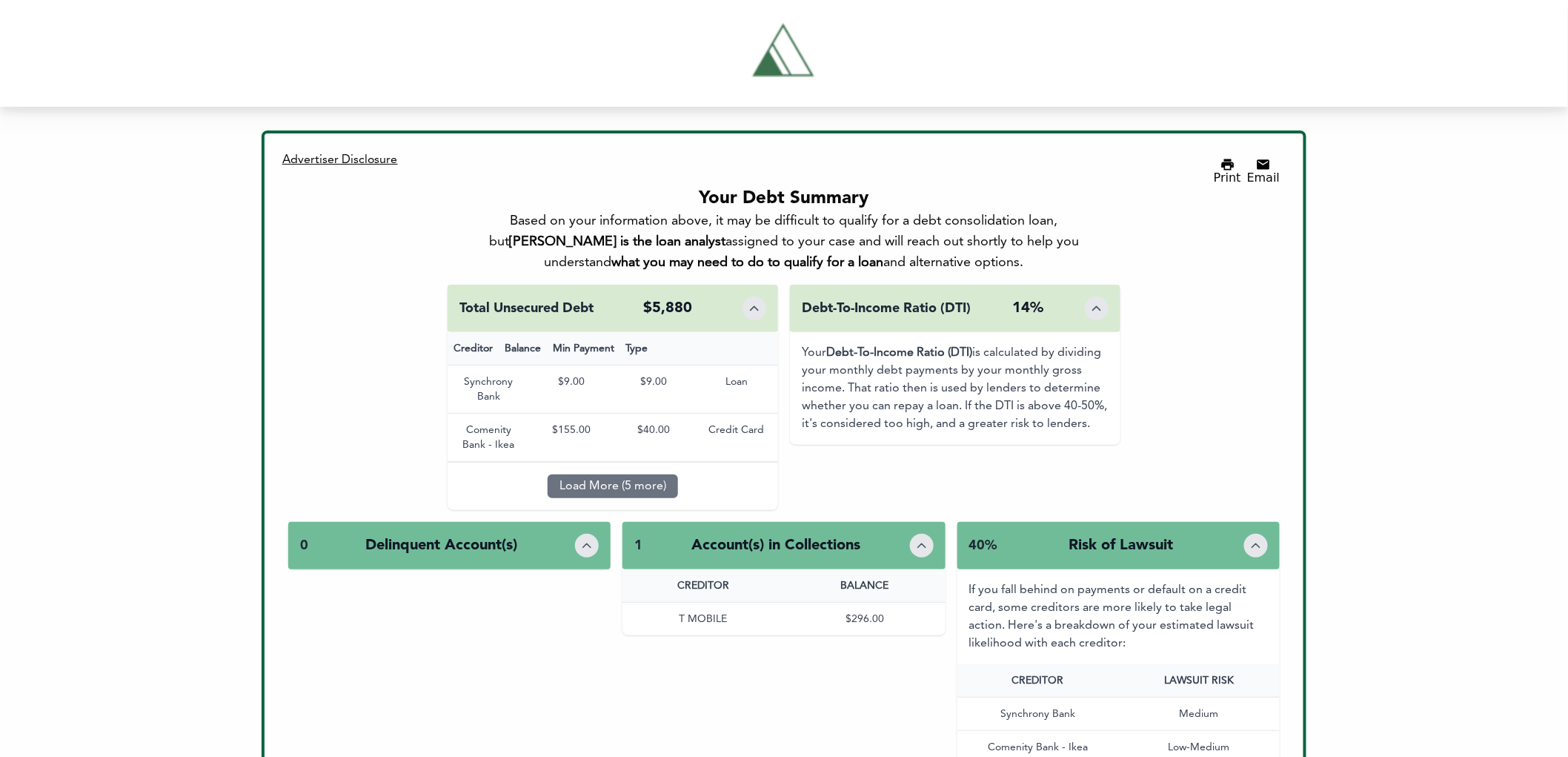
click at [823, 236] on div "Based on your information above, it may be difficult to qualify for a debt cons…" at bounding box center [783, 242] width 595 height 62
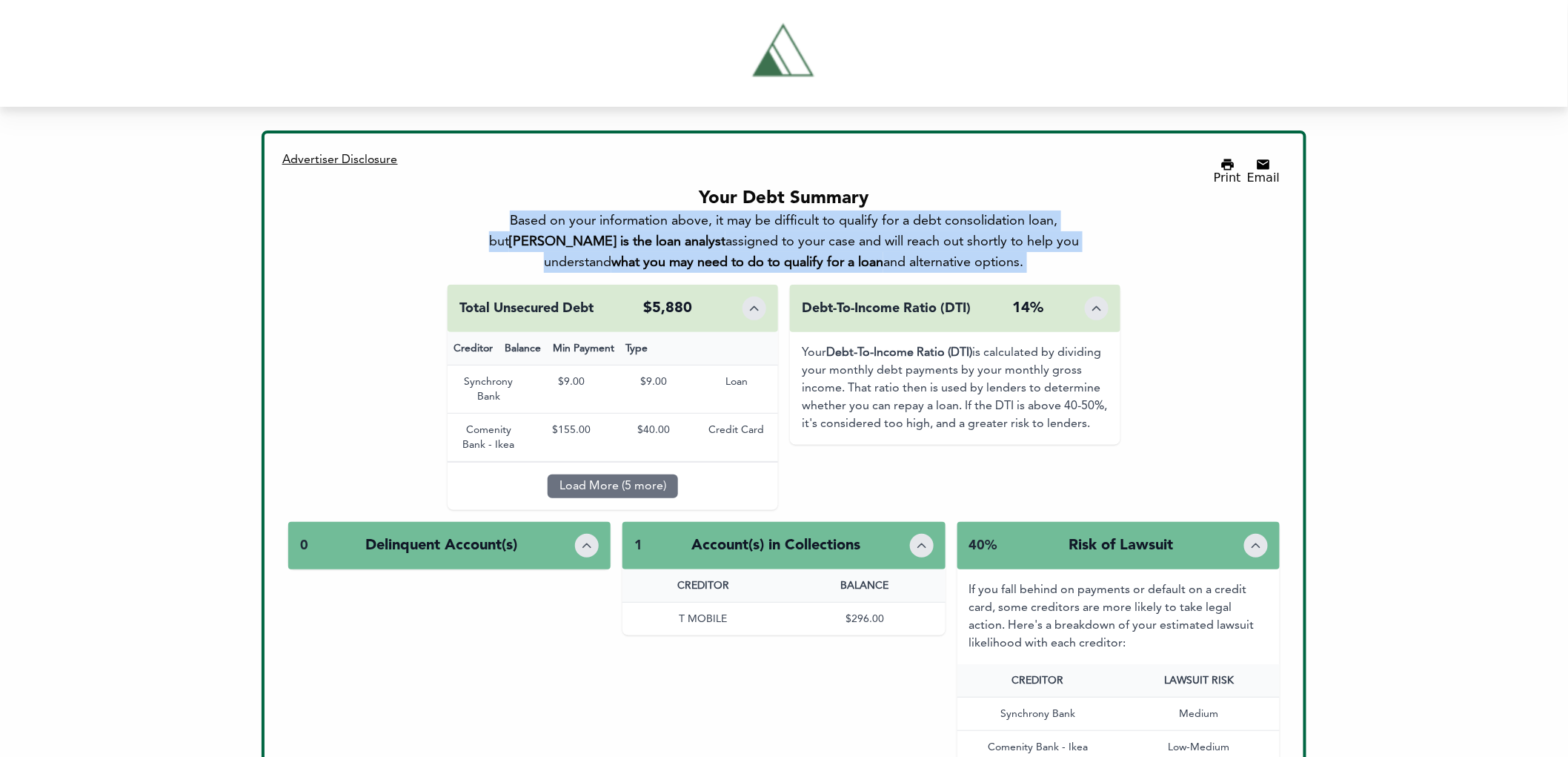
click at [823, 236] on div "Based on your information above, it may be difficult to qualify for a debt cons…" at bounding box center [783, 242] width 595 height 62
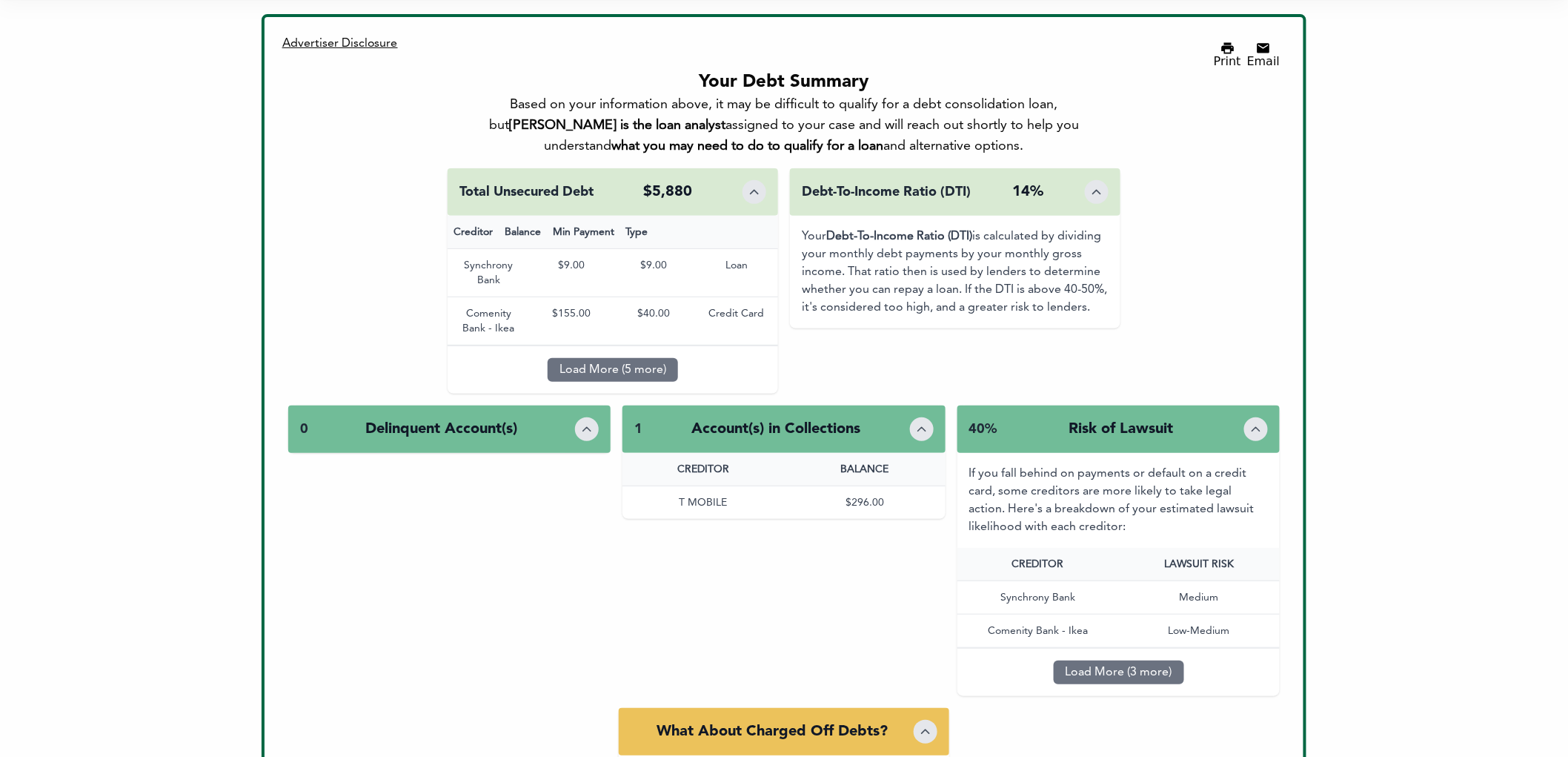
scroll to position [164, 0]
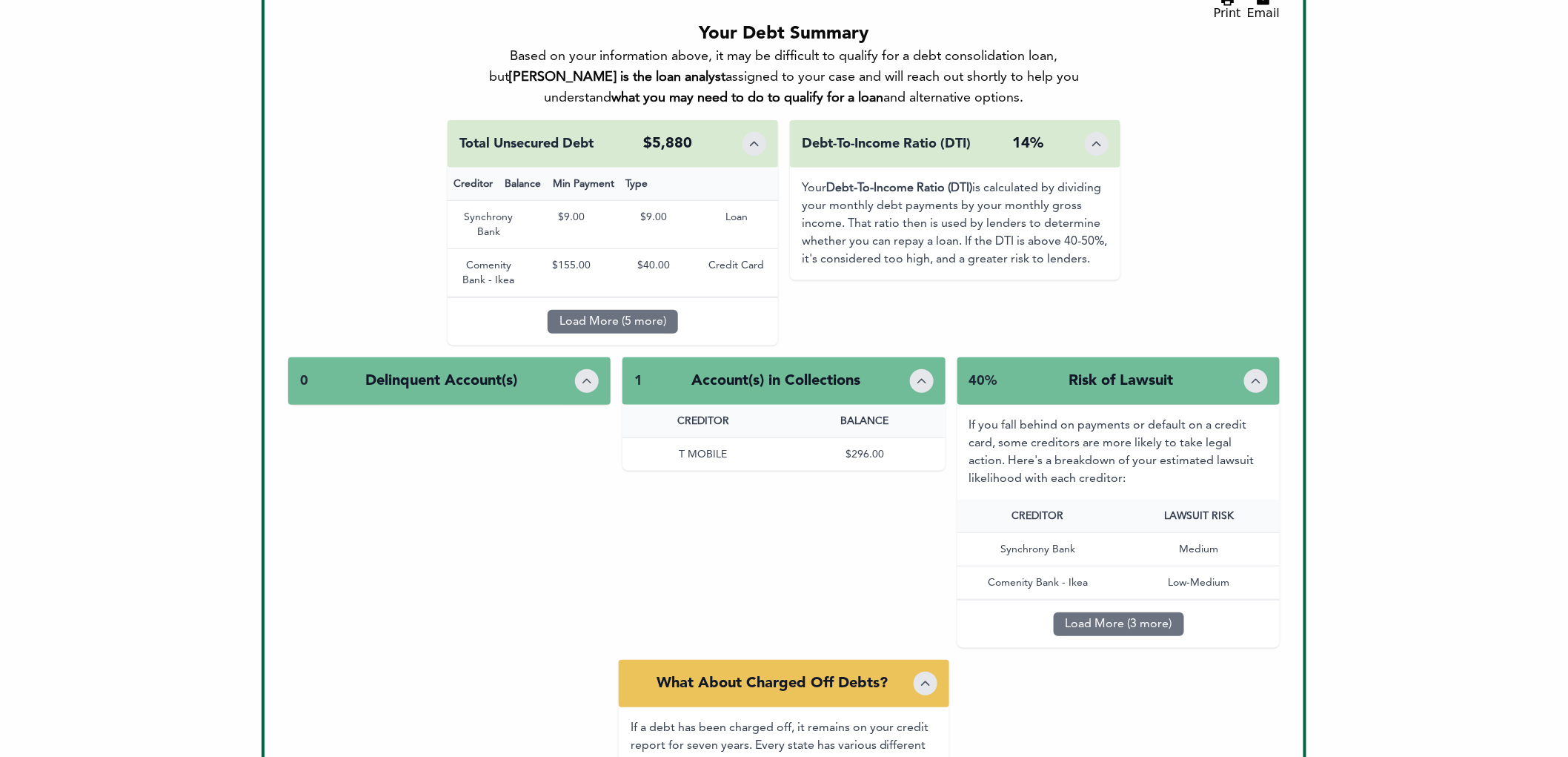
click at [1240, 376] on div "40% Risk of Lawsuit" at bounding box center [1119, 381] width 323 height 48
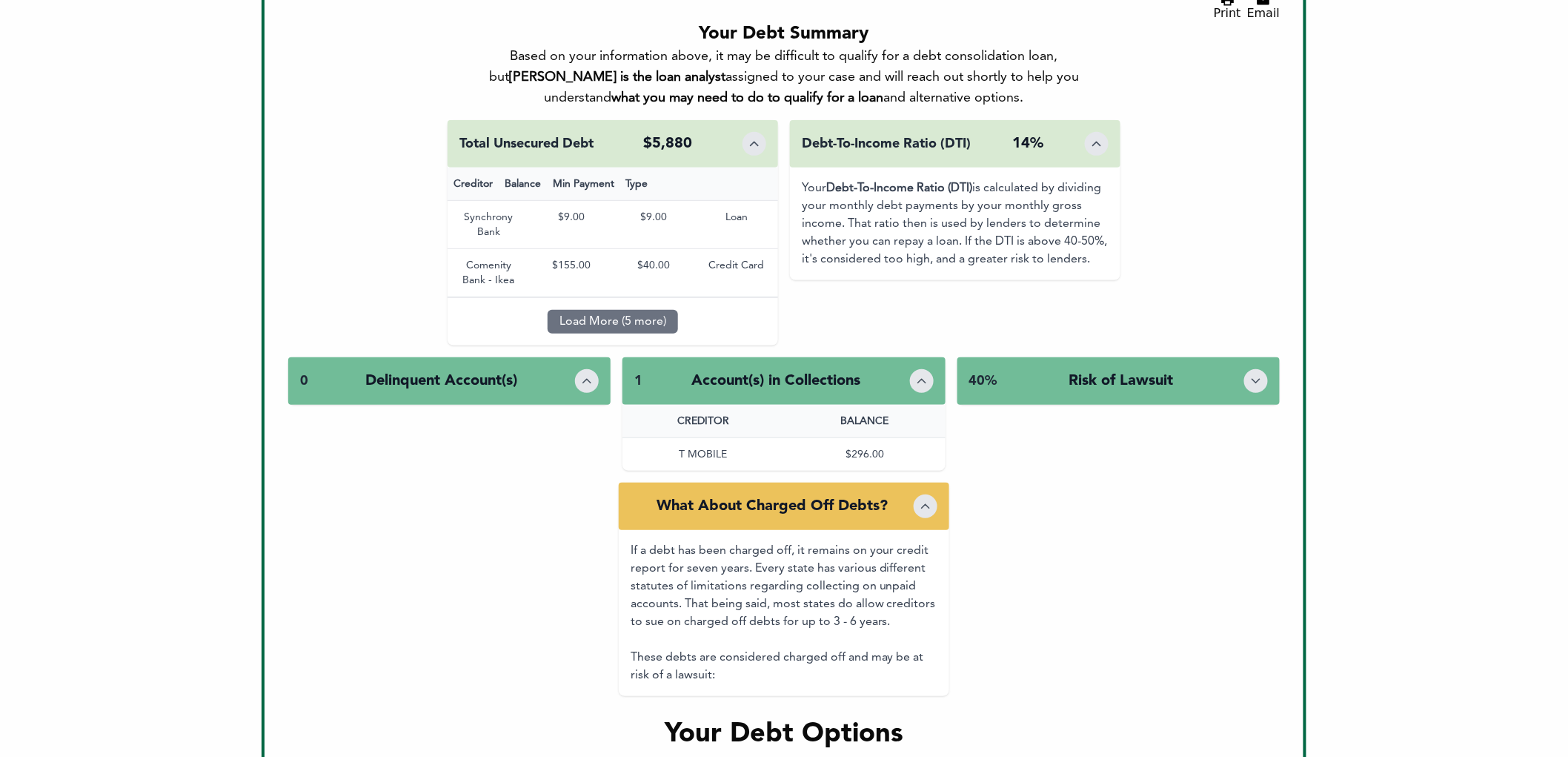
click at [1240, 375] on div "40% Risk of Lawsuit" at bounding box center [1119, 381] width 323 height 48
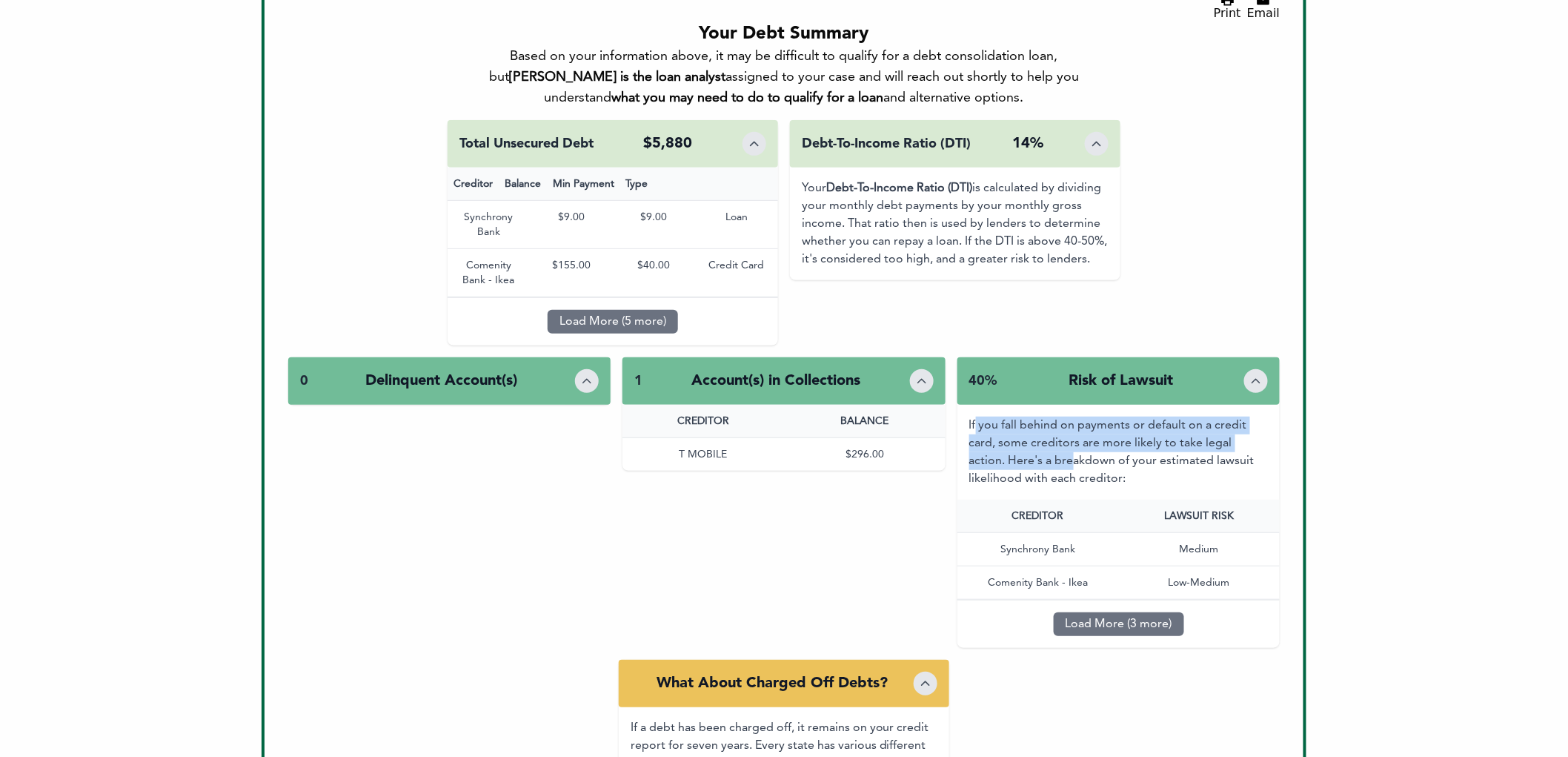
drag, startPoint x: 988, startPoint y: 419, endPoint x: 1034, endPoint y: 457, distance: 59.7
click at [1034, 457] on div "If you fall behind on payments or default on a credit card, some creditors are …" at bounding box center [1119, 453] width 323 height 95
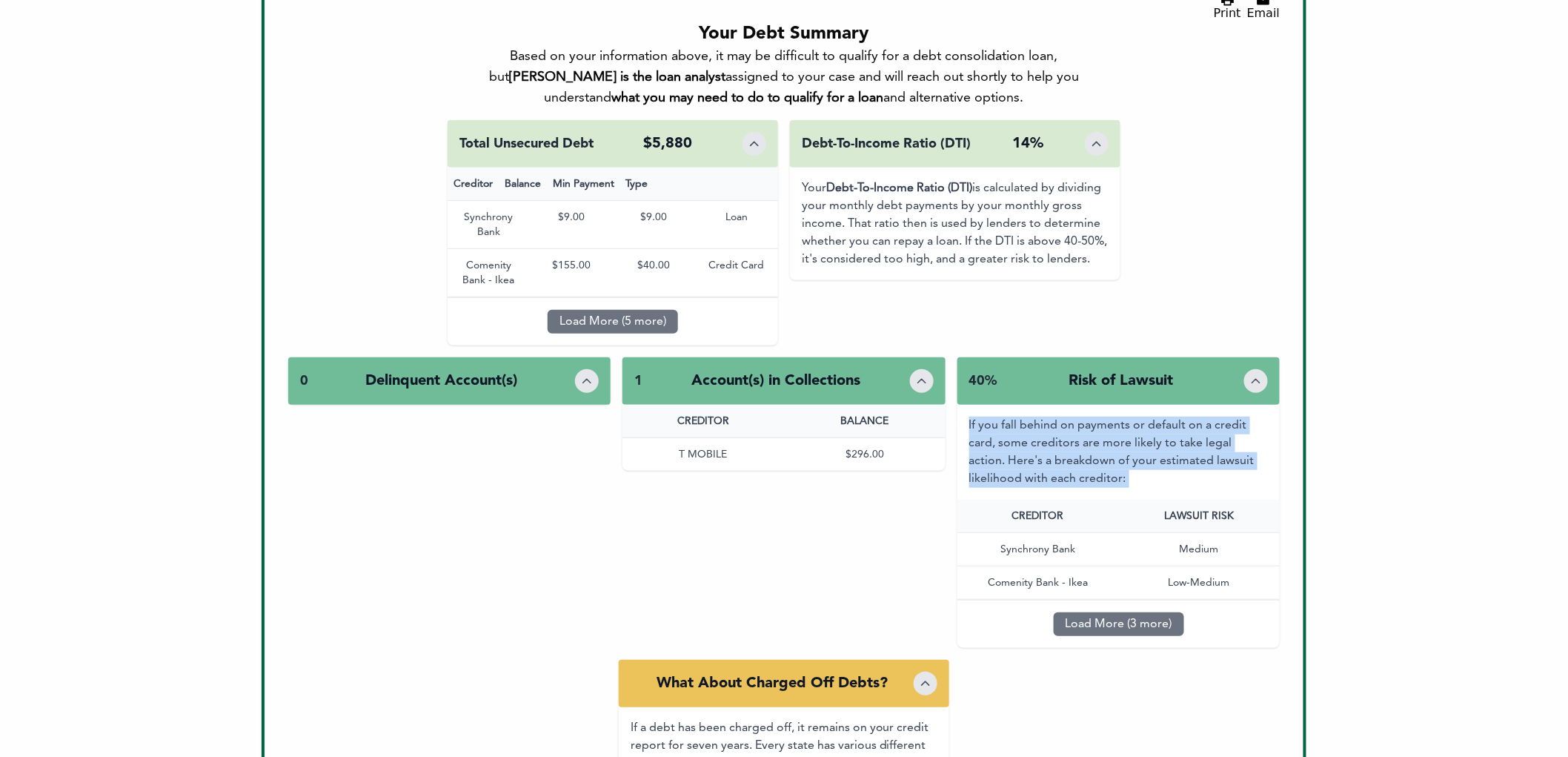
click at [1034, 457] on div "If you fall behind on payments or default on a credit card, some creditors are …" at bounding box center [1119, 453] width 323 height 95
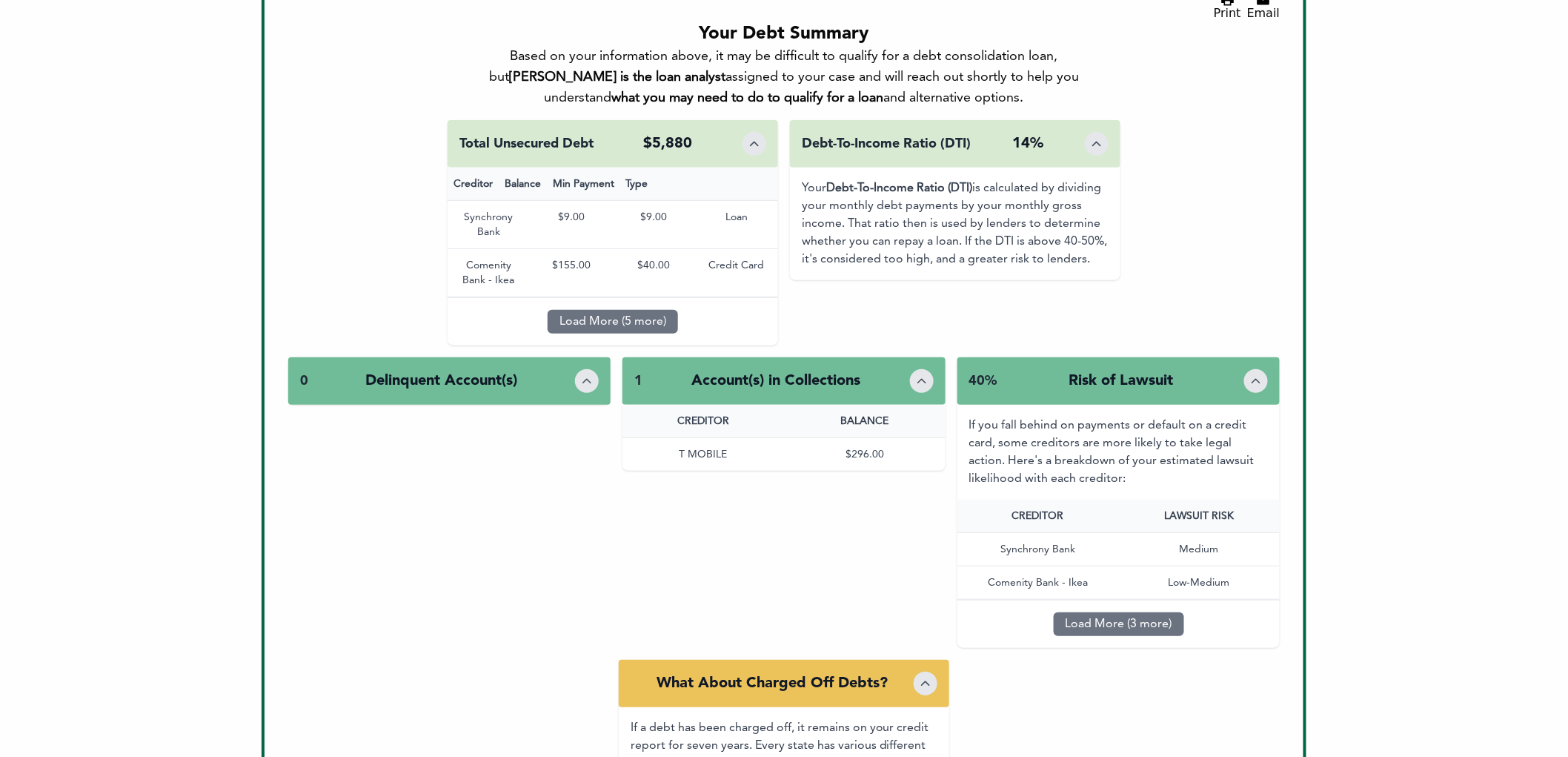
click at [1082, 621] on button "Load More (3 more)" at bounding box center [1119, 625] width 131 height 24
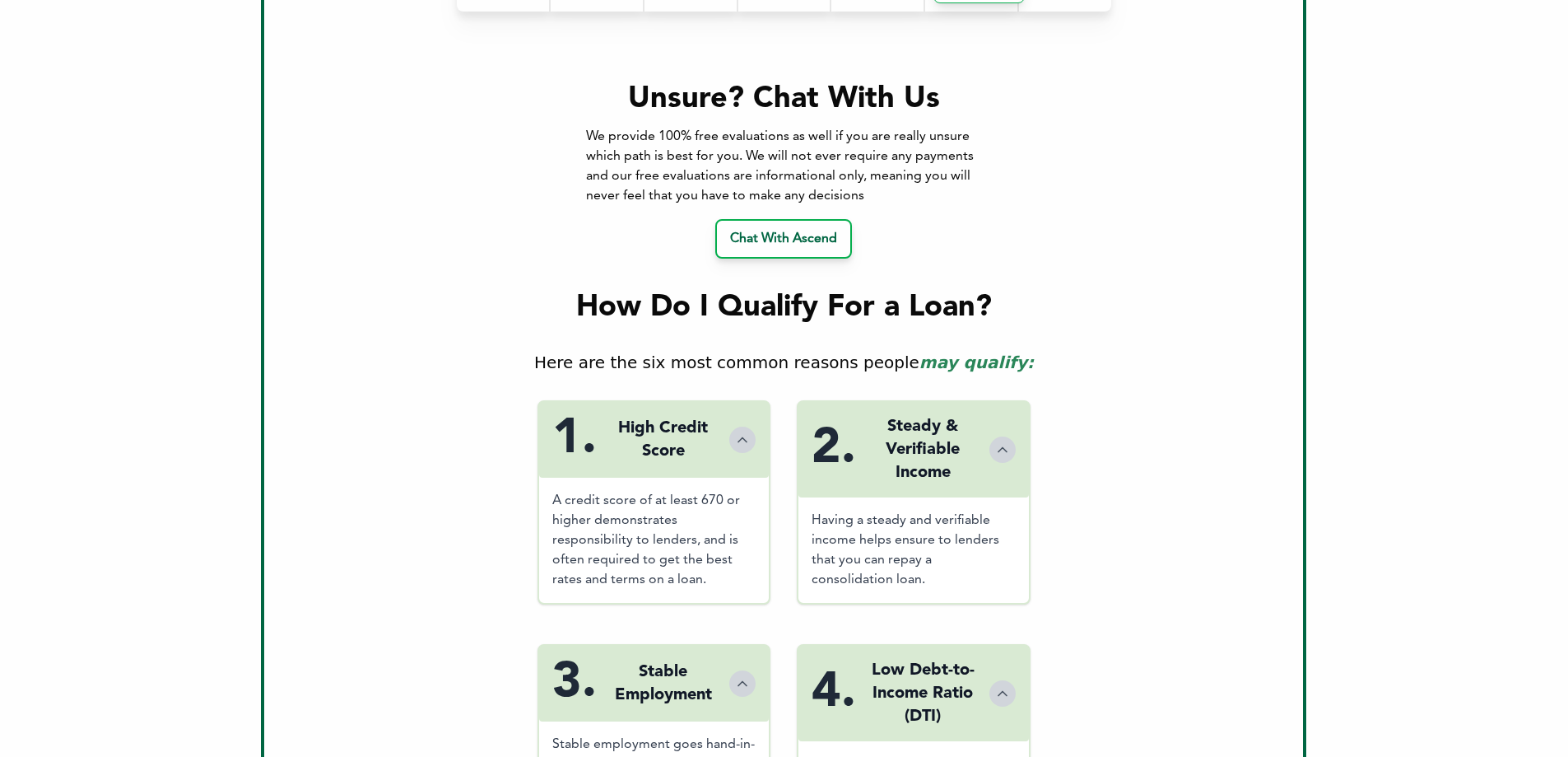
scroll to position [2031, 0]
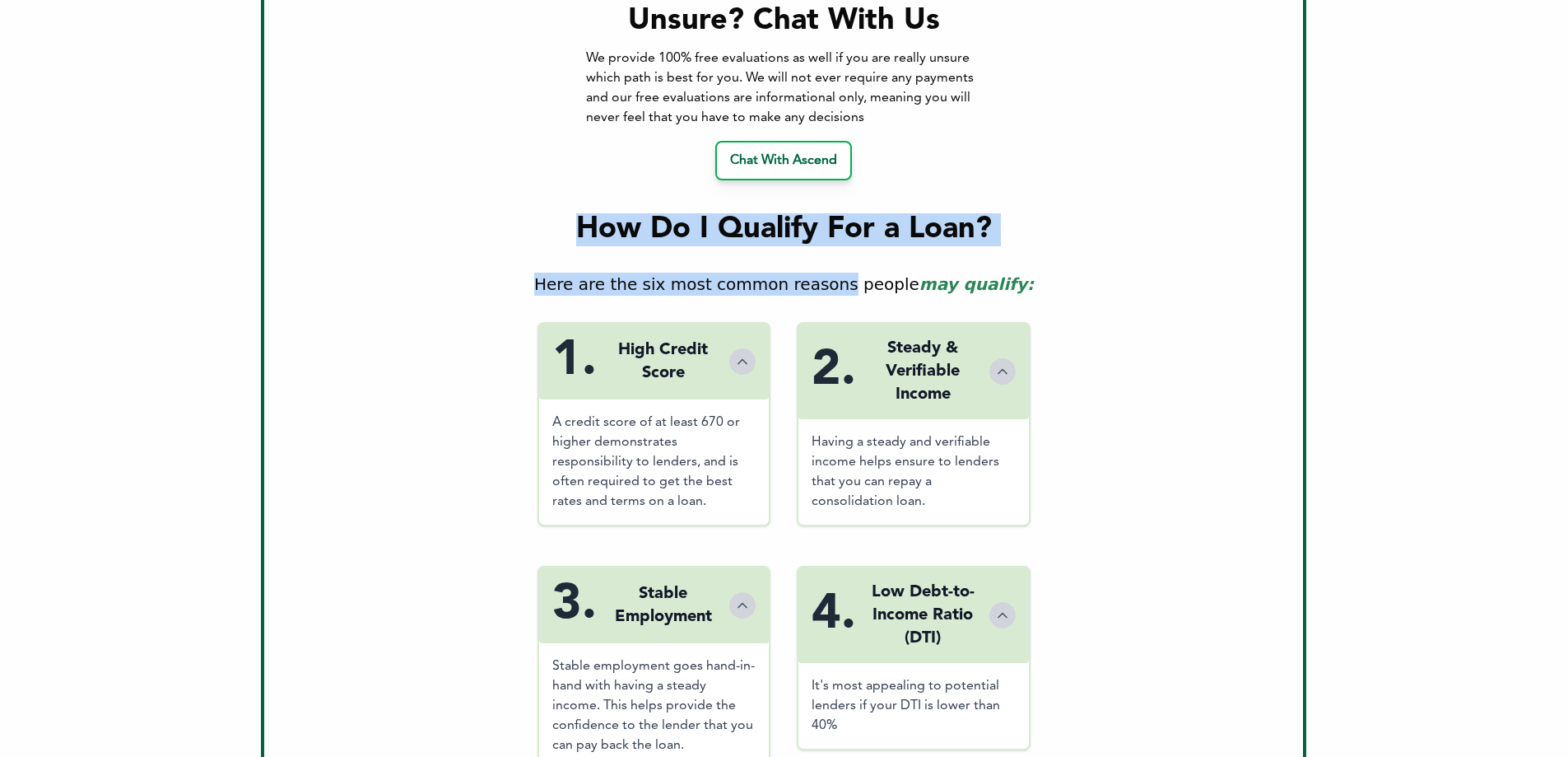
drag, startPoint x: 586, startPoint y: 226, endPoint x: 843, endPoint y: 267, distance: 260.2
click at [843, 272] on div "Here are the six most common reasons people may qualify:" at bounding box center [783, 284] width 986 height 23
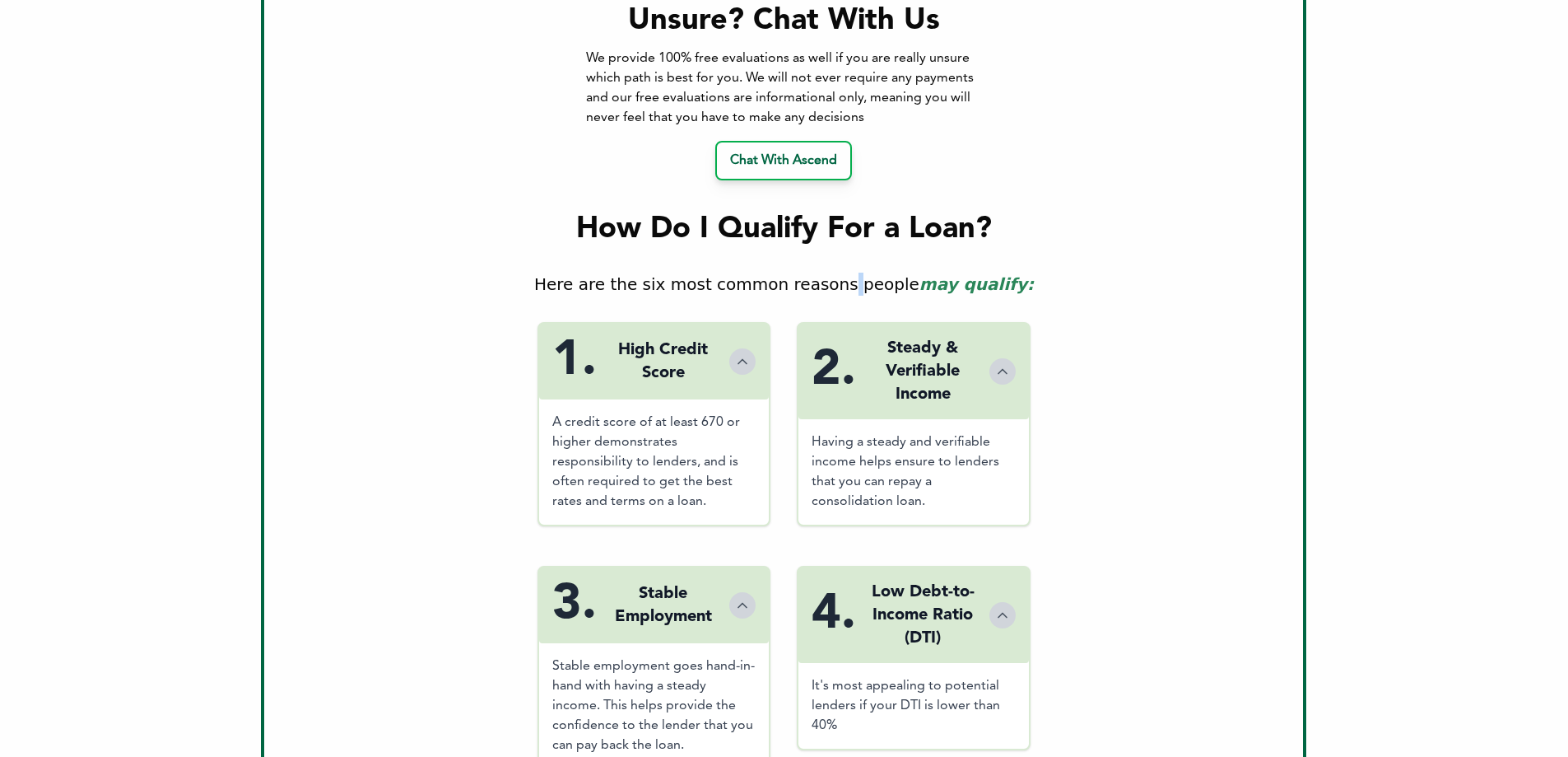
click at [843, 272] on div "Here are the six most common reasons people may qualify:" at bounding box center [783, 284] width 986 height 23
click at [769, 283] on div "Here are the six most common reasons people may qualify:" at bounding box center [783, 284] width 986 height 23
drag, startPoint x: 691, startPoint y: 276, endPoint x: 796, endPoint y: 276, distance: 105.0
click at [796, 276] on div "Here are the six most common reasons people may qualify:" at bounding box center [783, 284] width 986 height 23
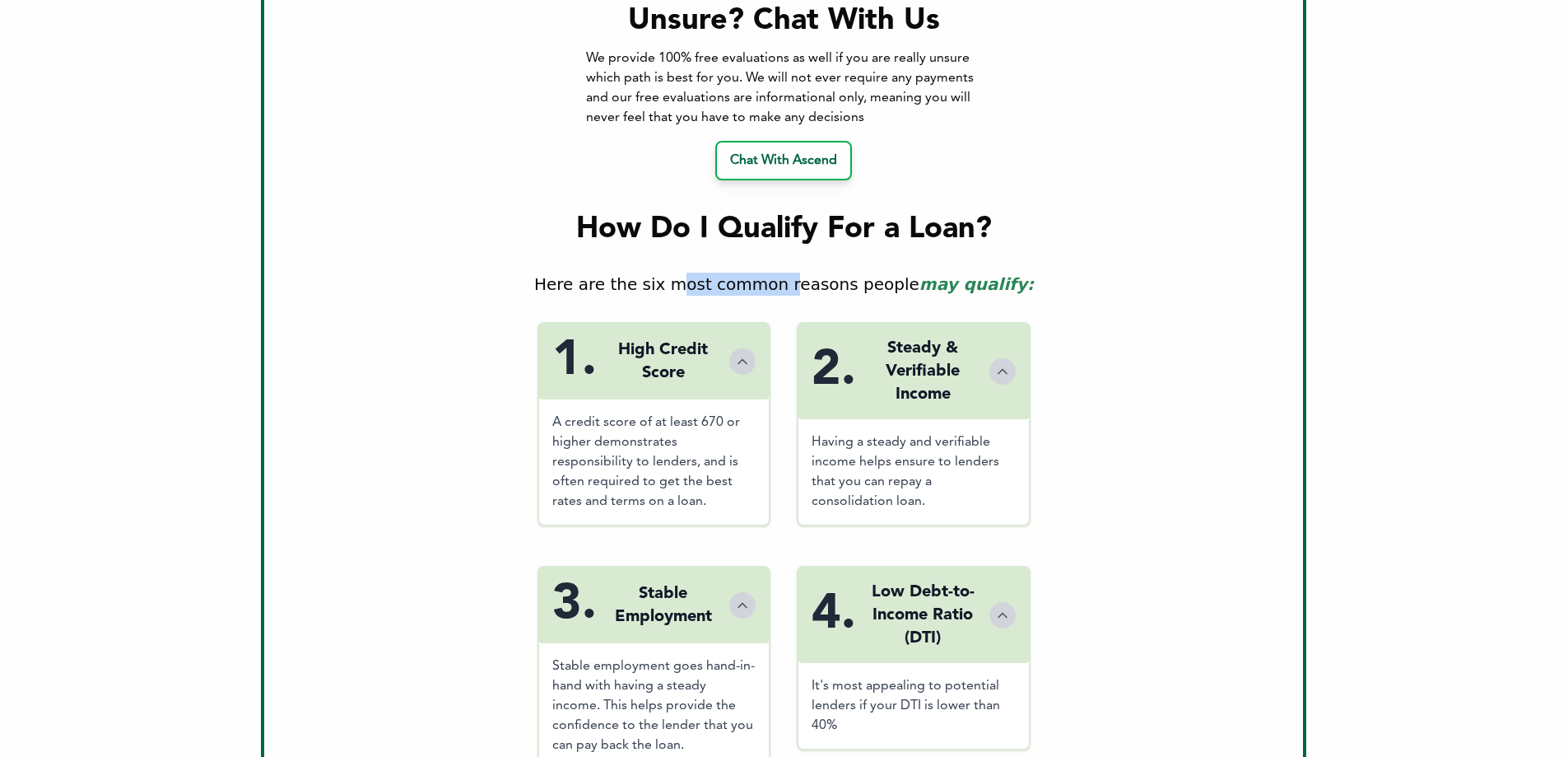
click at [796, 276] on div "Here are the six most common reasons people may qualify:" at bounding box center [783, 284] width 986 height 23
drag, startPoint x: 613, startPoint y: 284, endPoint x: 712, endPoint y: 287, distance: 99.0
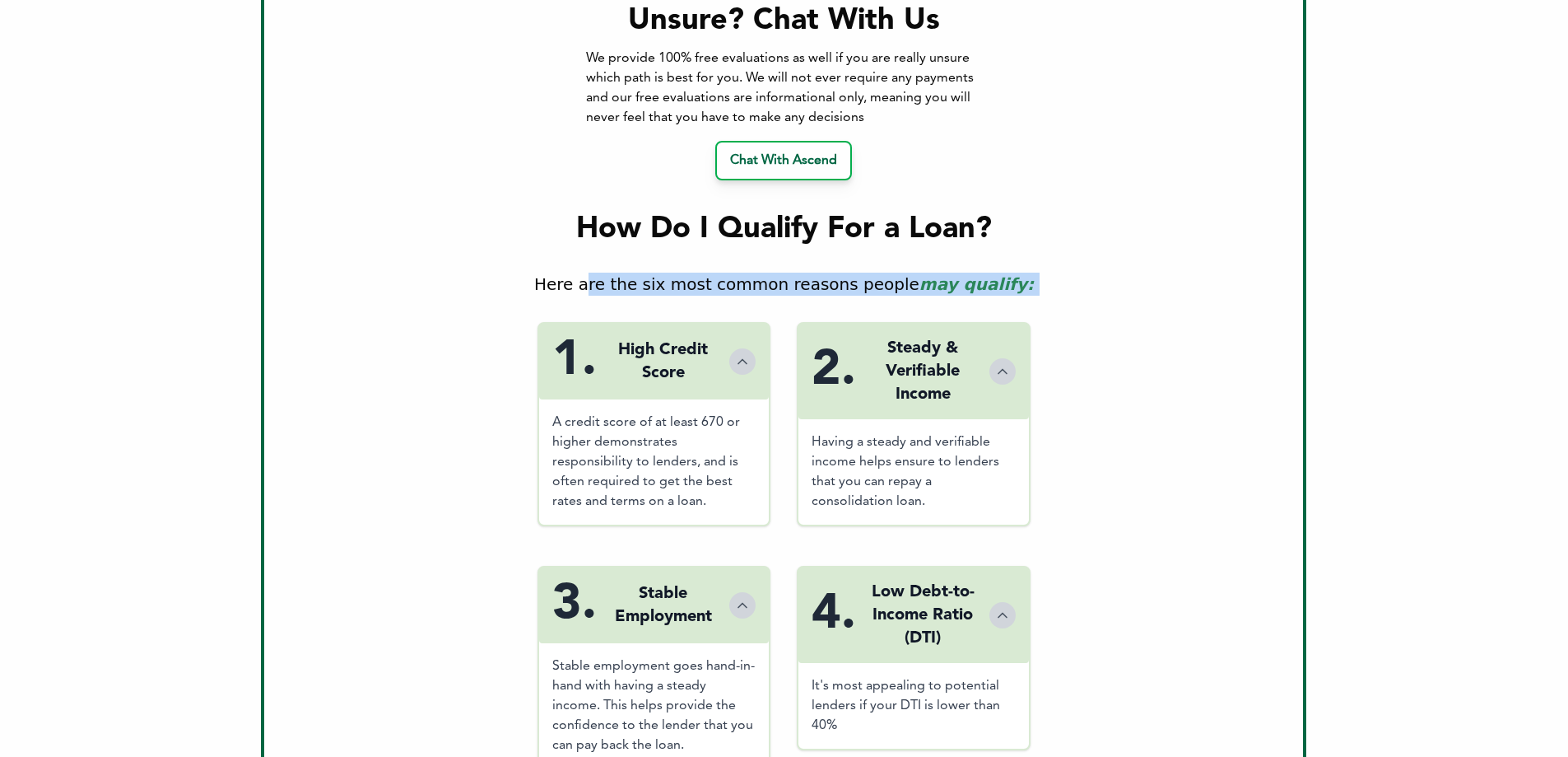
click at [721, 277] on div "Here are the six most common reasons people may qualify:" at bounding box center [783, 284] width 986 height 23
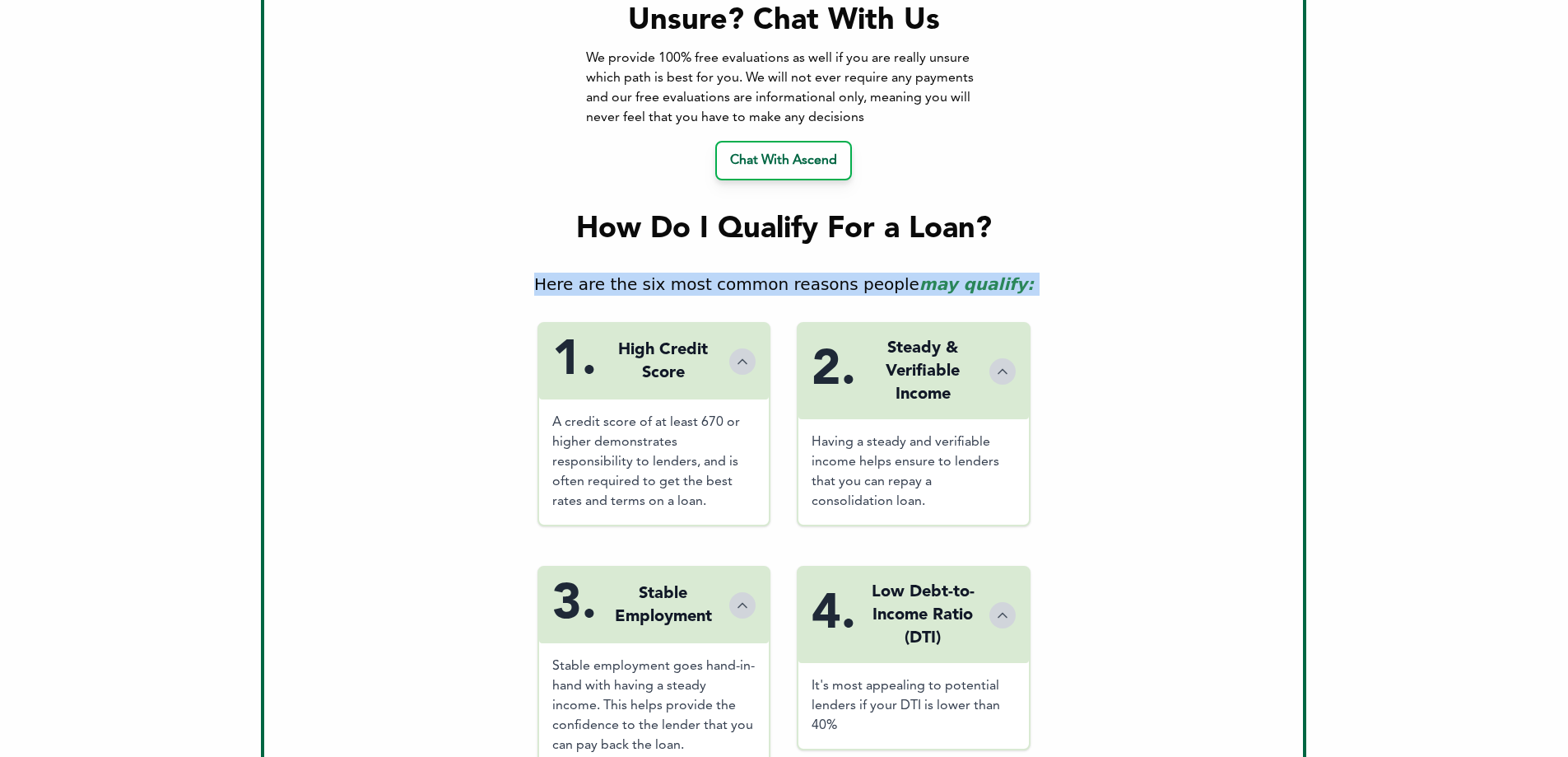
click at [721, 277] on div "Here are the six most common reasons people may qualify:" at bounding box center [783, 284] width 986 height 23
click at [740, 353] on icon "Toggle details" at bounding box center [743, 362] width 17 height 17
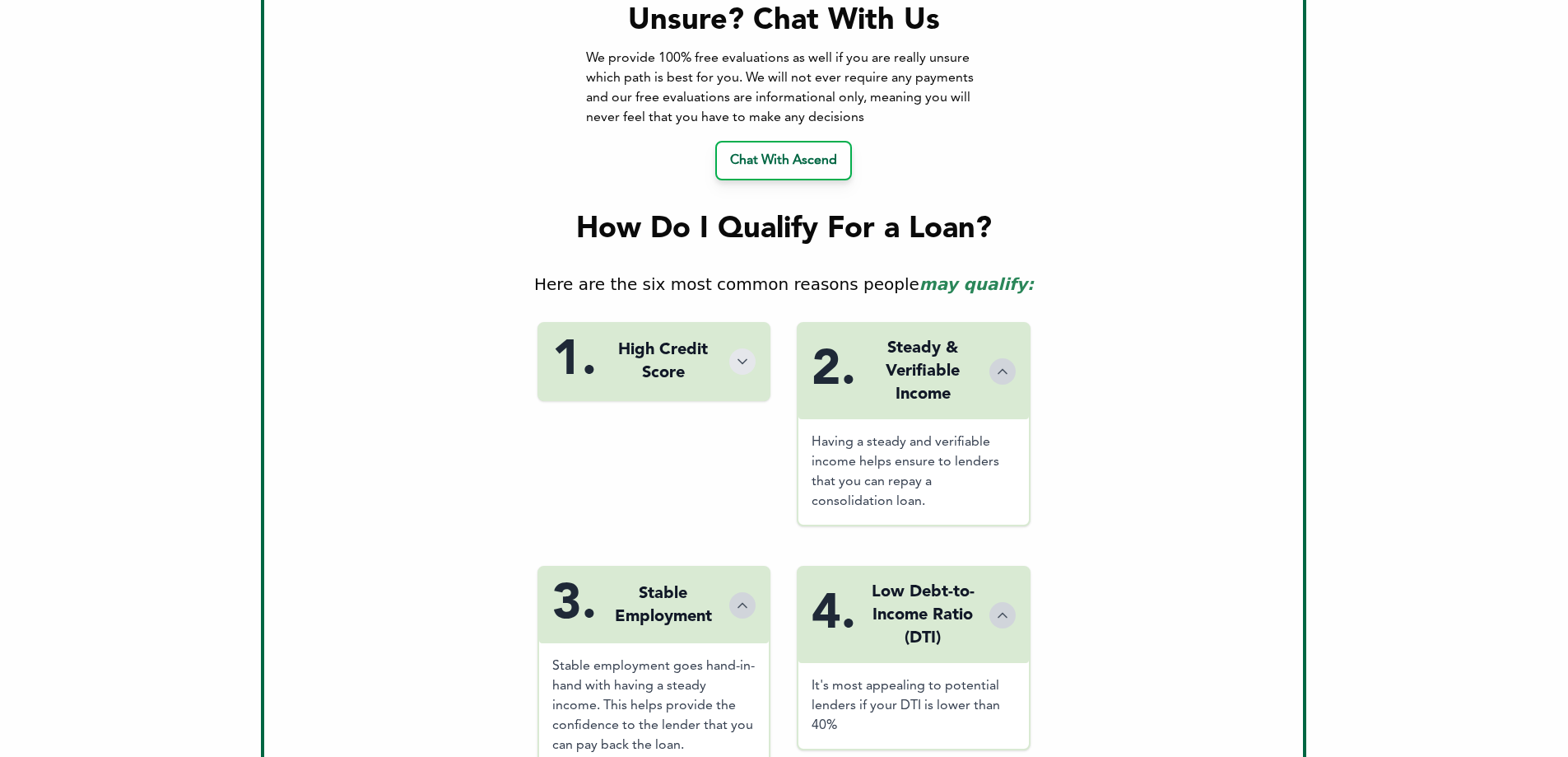
click at [740, 359] on icon "Toggle details" at bounding box center [743, 361] width 8 height 4
click at [975, 365] on div "Steady & Verifiable Income" at bounding box center [923, 371] width 107 height 69
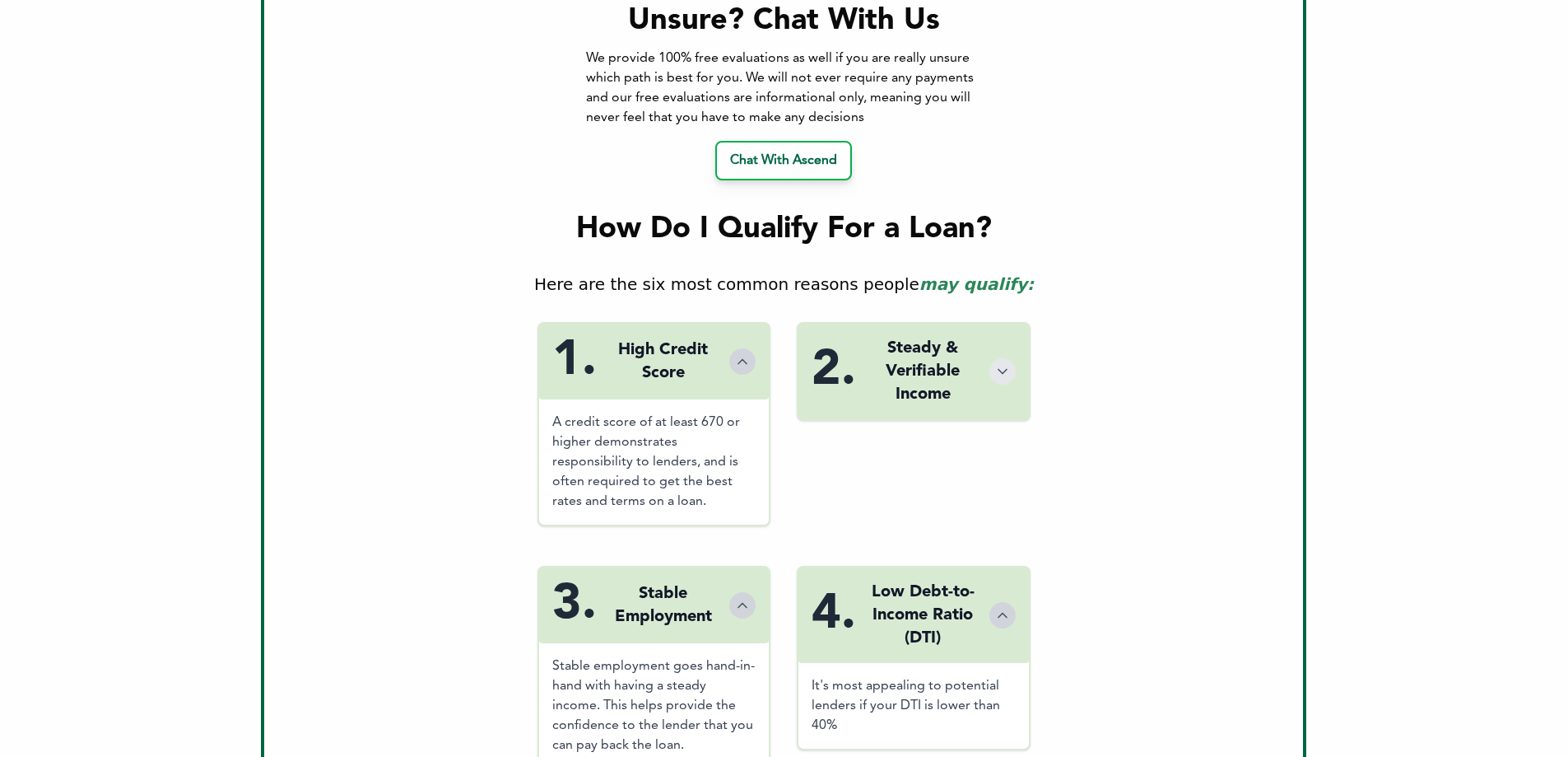
click at [716, 350] on div "High Credit Score" at bounding box center [663, 362] width 106 height 46
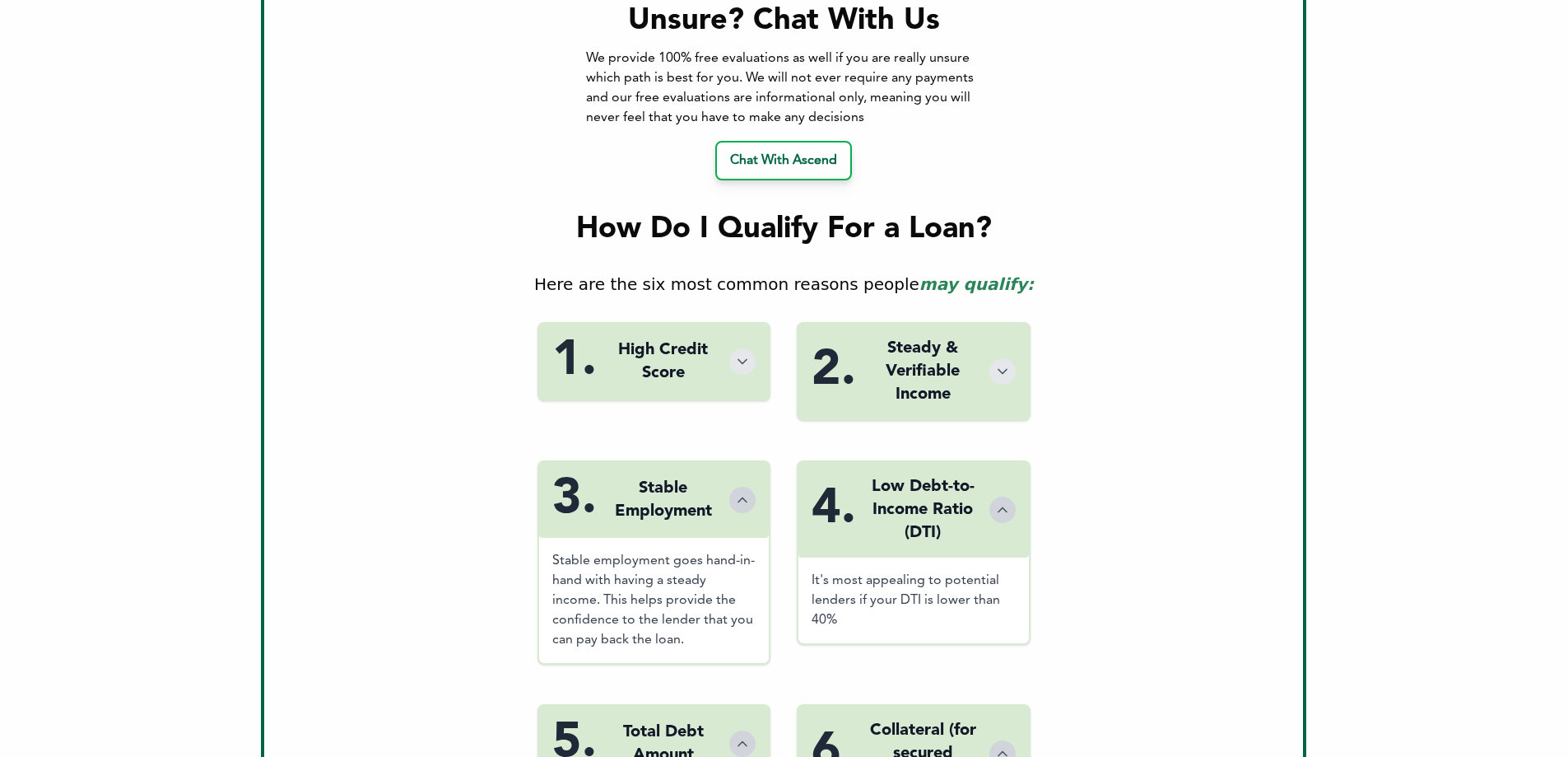
click at [988, 354] on div "2. Steady & Verifiable Income" at bounding box center [913, 371] width 230 height 96
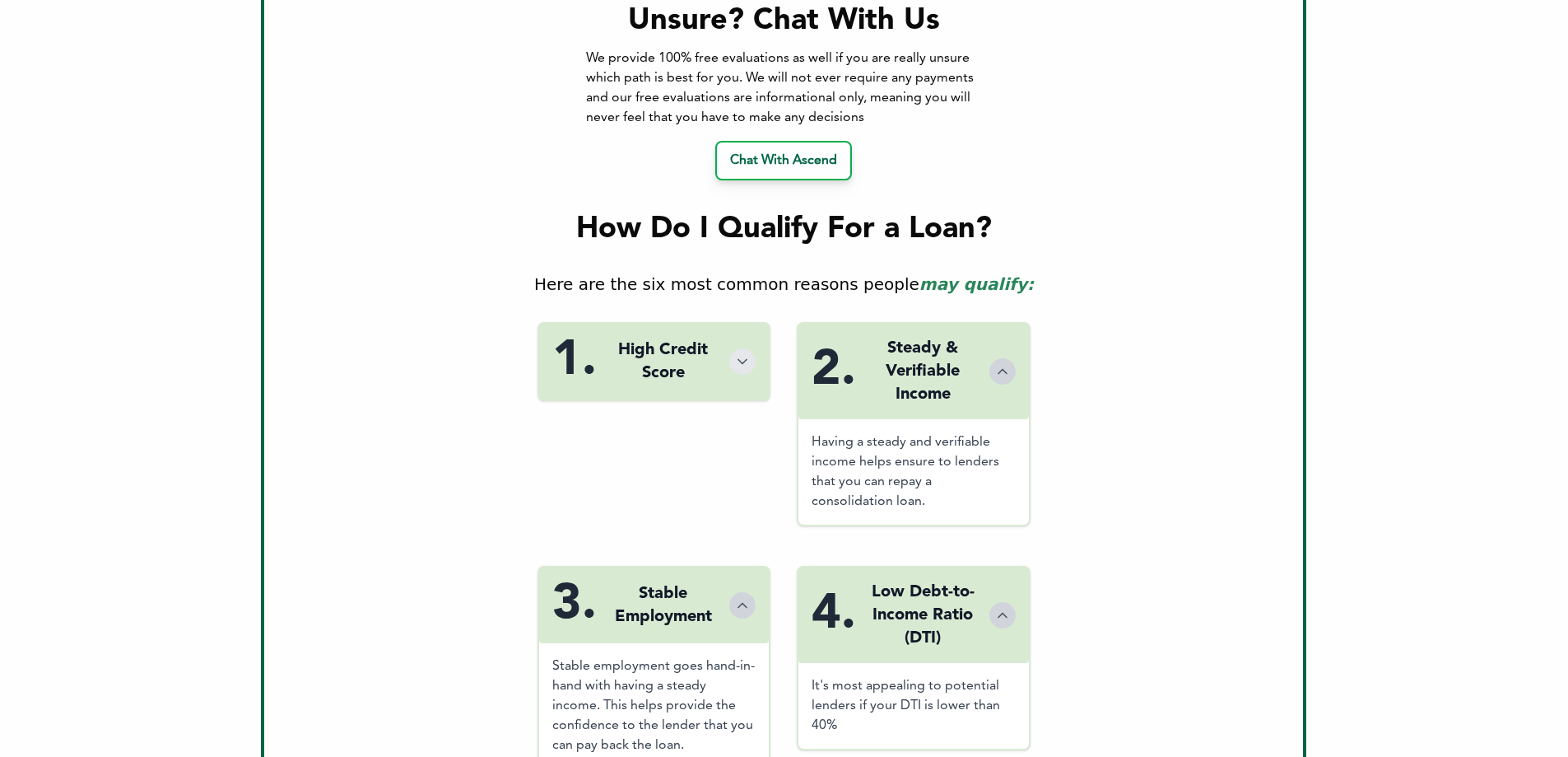
click at [720, 347] on div "1. High Credit Score" at bounding box center [654, 362] width 229 height 76
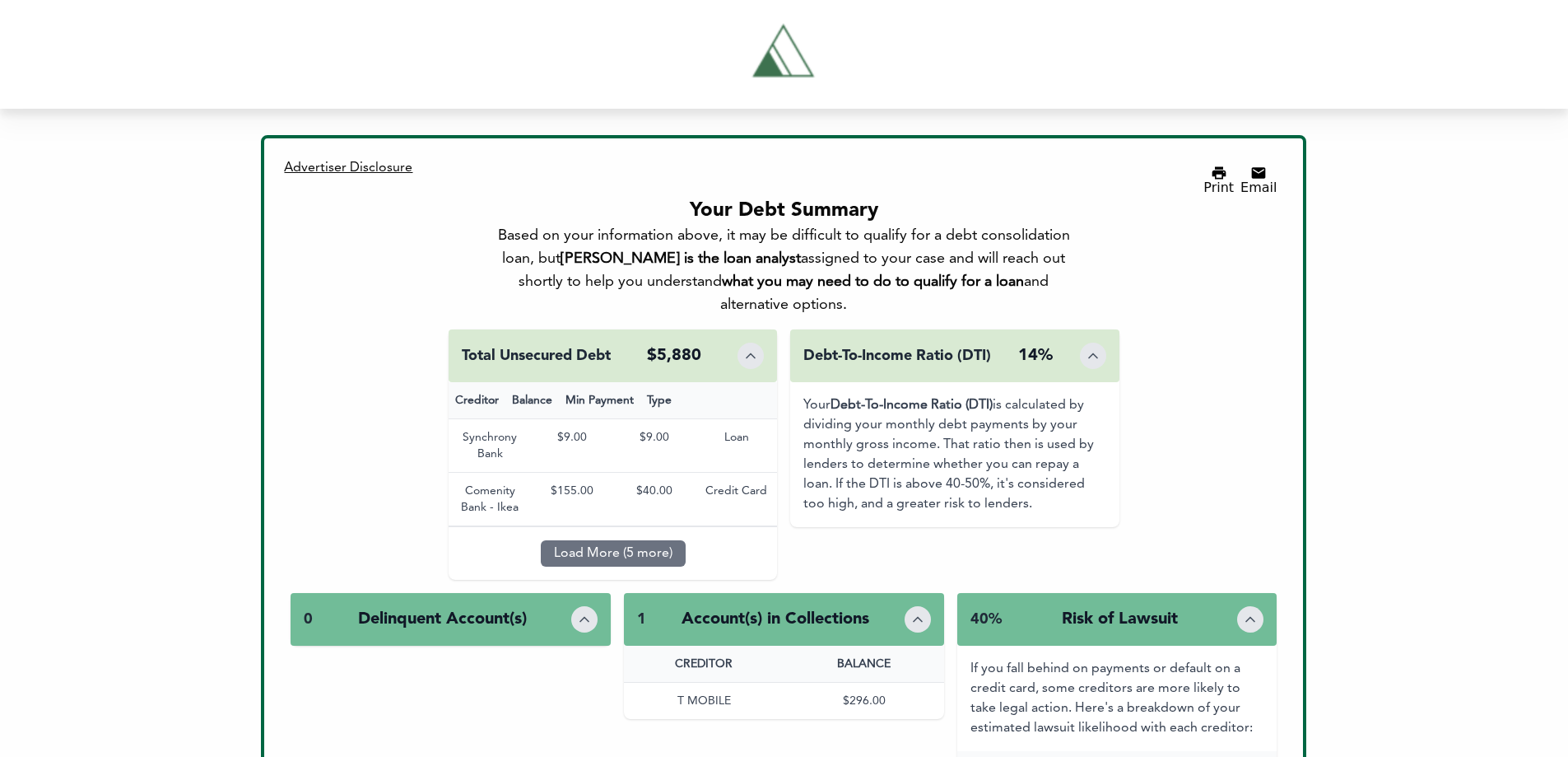
scroll to position [0, 0]
drag, startPoint x: 631, startPoint y: 218, endPoint x: 903, endPoint y: 223, distance: 272.0
click at [903, 225] on div "Based on your information above, it may be difficult to qualify for a debt cons…" at bounding box center [783, 271] width 592 height 92
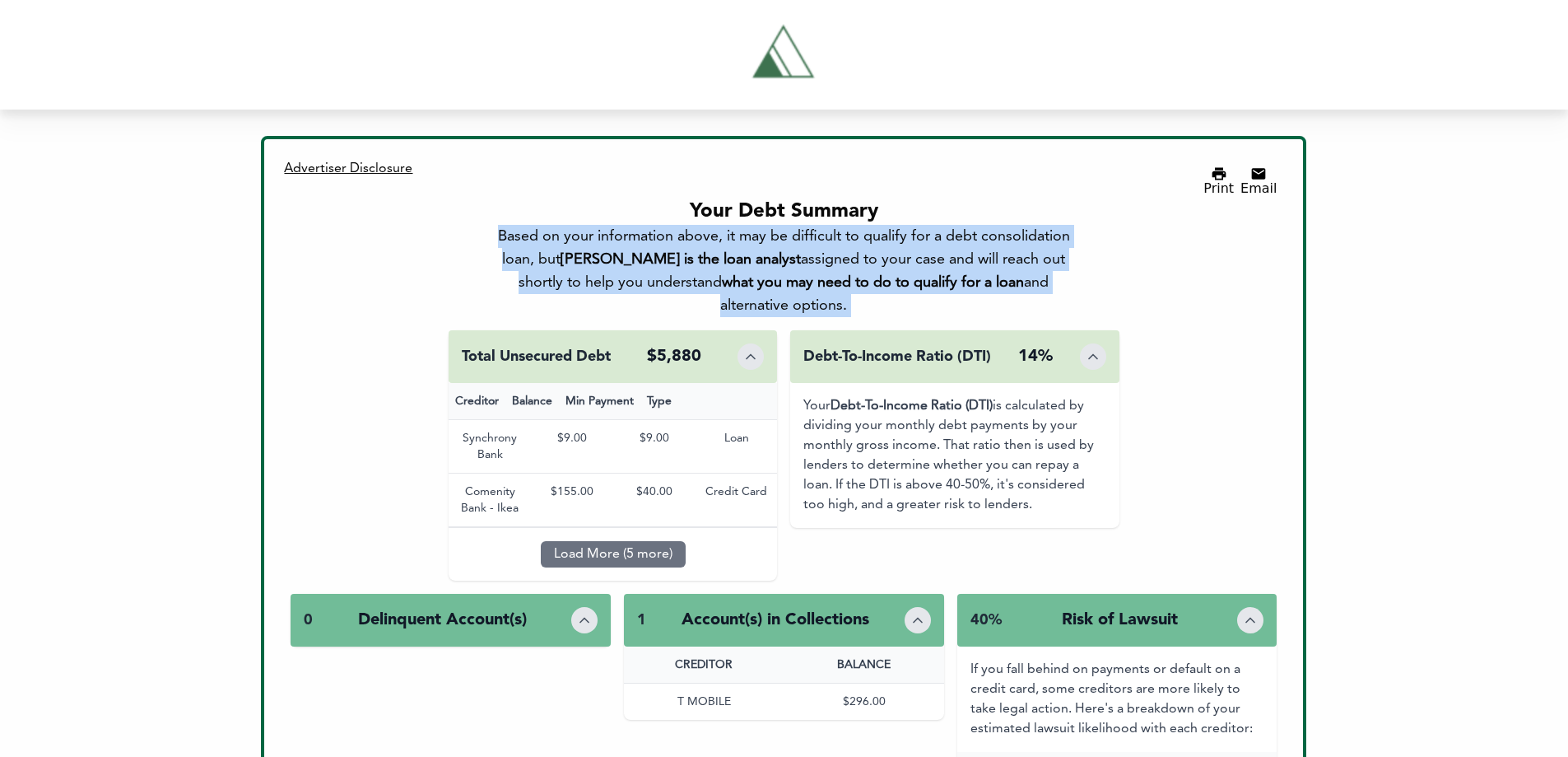
click at [903, 225] on div "Based on your information above, it may be difficult to qualify for a debt cons…" at bounding box center [783, 271] width 592 height 92
click at [907, 239] on div "Based on your information above, it may be difficult to qualify for a debt cons…" at bounding box center [783, 271] width 592 height 92
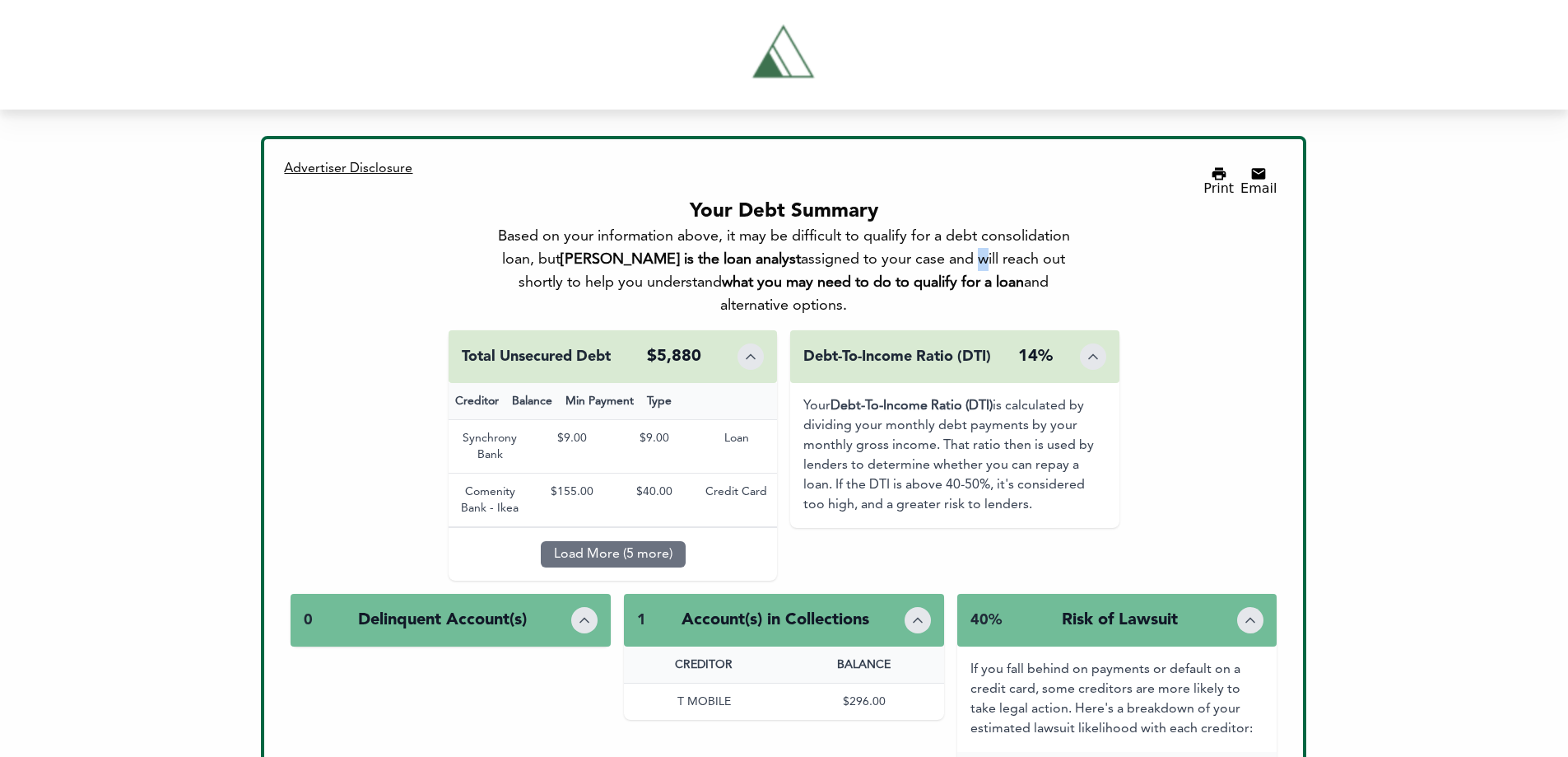
click at [907, 239] on div "Based on your information above, it may be difficult to qualify for a debt cons…" at bounding box center [783, 271] width 592 height 92
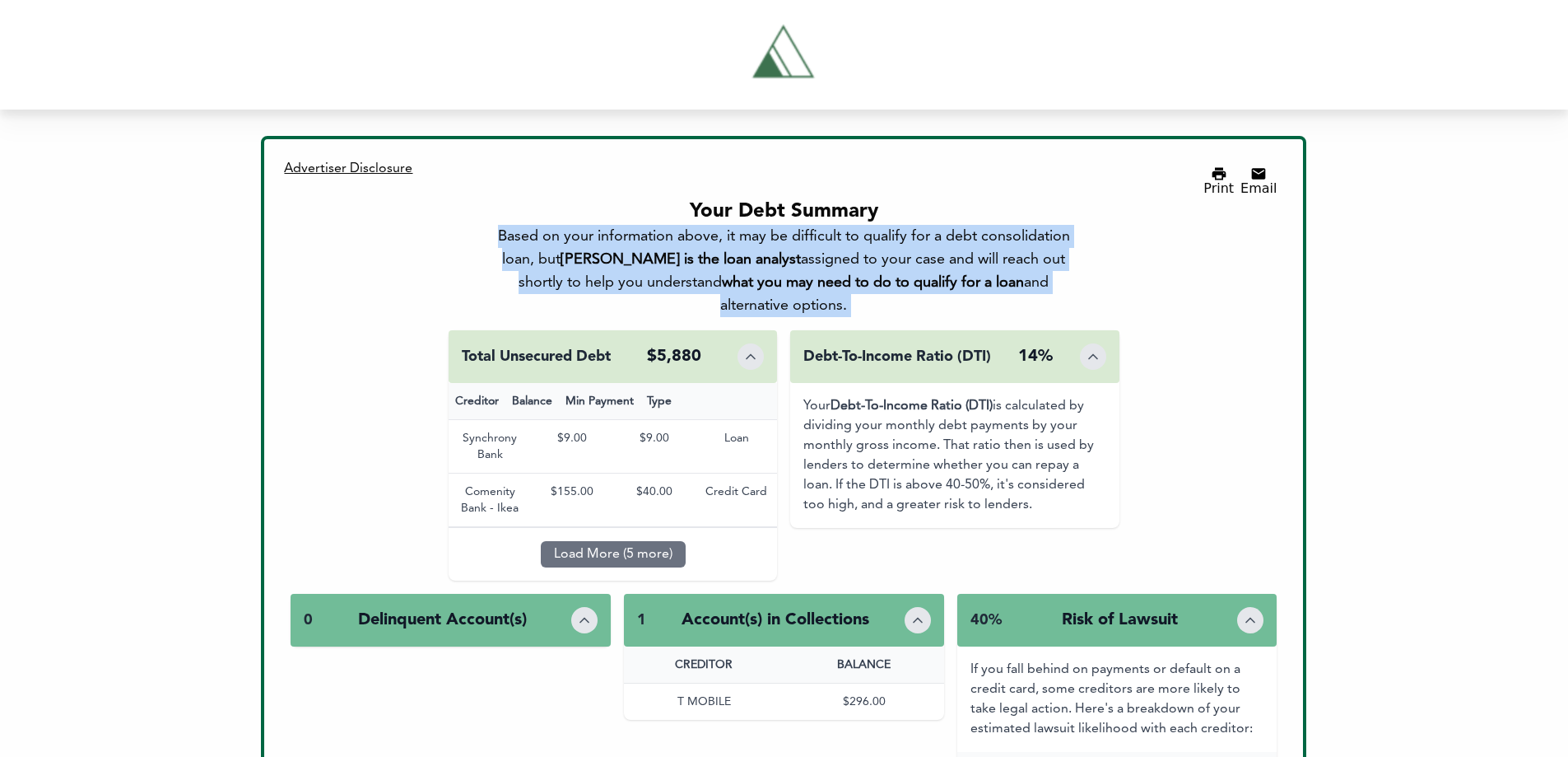
click at [907, 239] on div "Based on your information above, it may be difficult to qualify for a debt cons…" at bounding box center [783, 271] width 592 height 92
drag, startPoint x: 619, startPoint y: 227, endPoint x: 798, endPoint y: 289, distance: 189.4
click at [798, 289] on div "Based on your information above, it may be difficult to qualify for a debt cons…" at bounding box center [783, 271] width 592 height 92
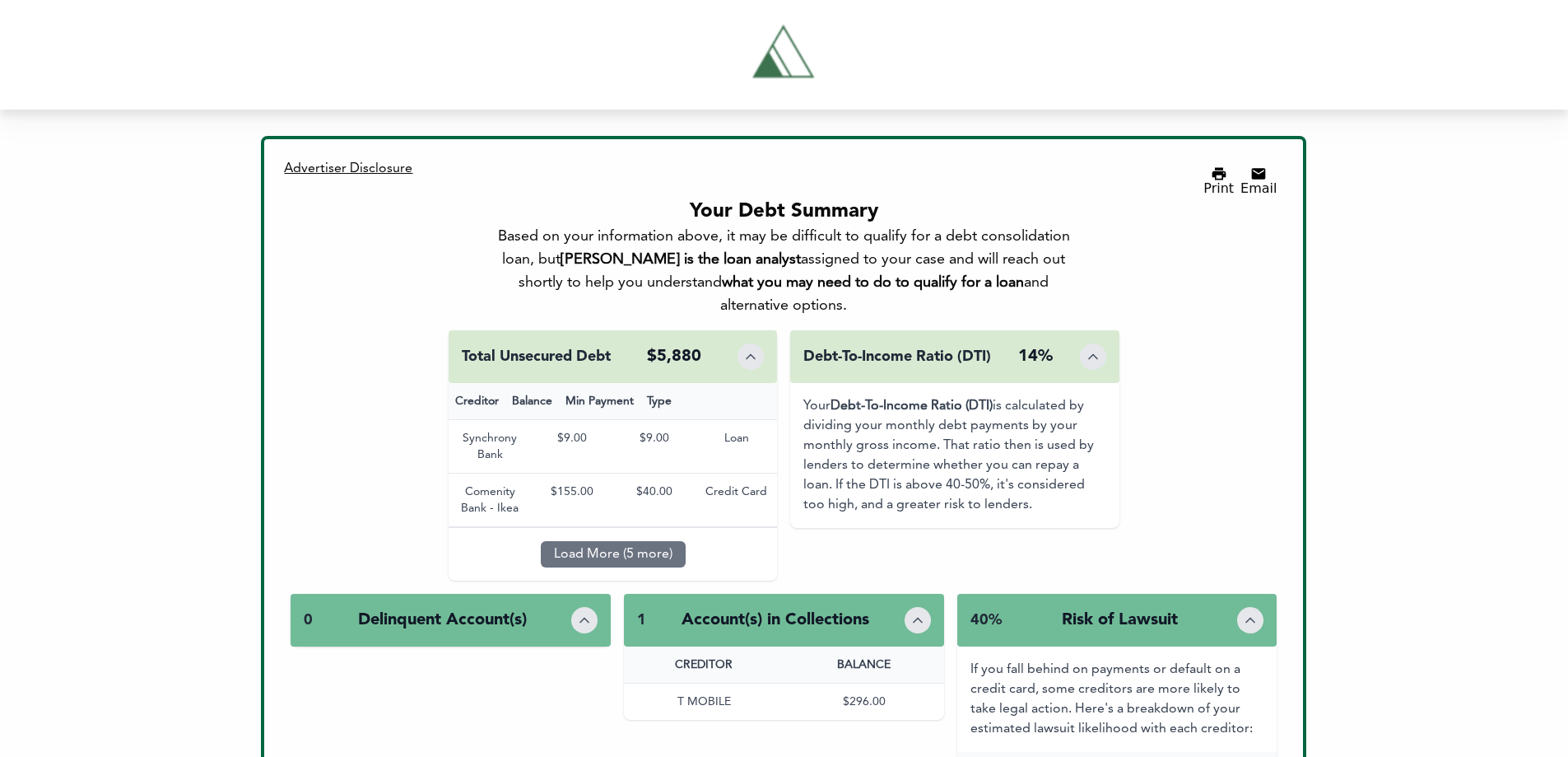
drag, startPoint x: 842, startPoint y: 291, endPoint x: 602, endPoint y: 229, distance: 247.9
click at [602, 229] on div "Based on your information above, it may be difficult to qualify for a debt cons…" at bounding box center [783, 271] width 592 height 92
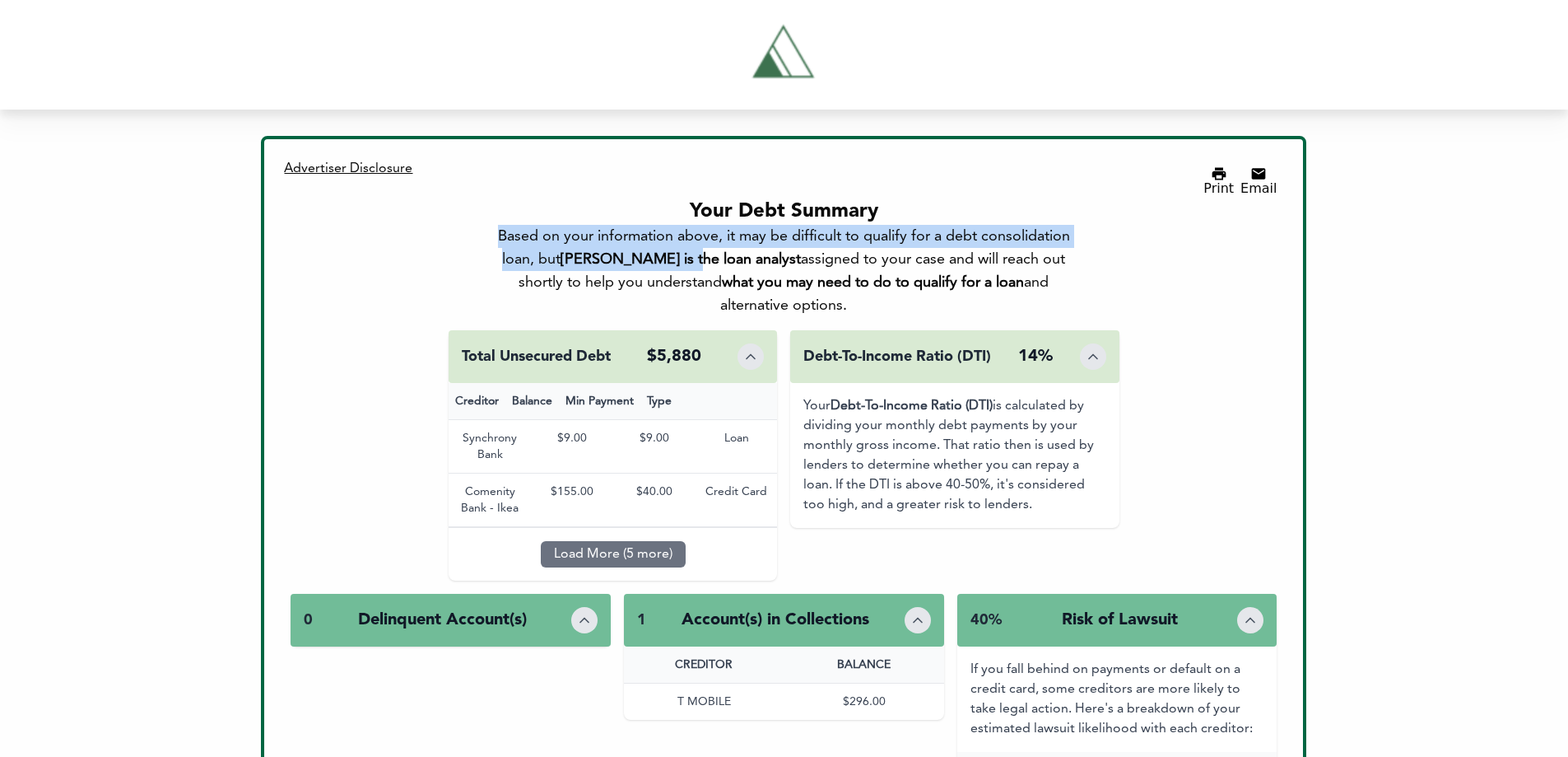
drag, startPoint x: 492, startPoint y: 228, endPoint x: 685, endPoint y: 248, distance: 194.0
click at [685, 248] on div "Based on your information above, it may be difficult to qualify for a debt cons…" at bounding box center [783, 271] width 592 height 92
click at [685, 252] on b "[PERSON_NAME] is the loan analyst" at bounding box center [680, 259] width 240 height 15
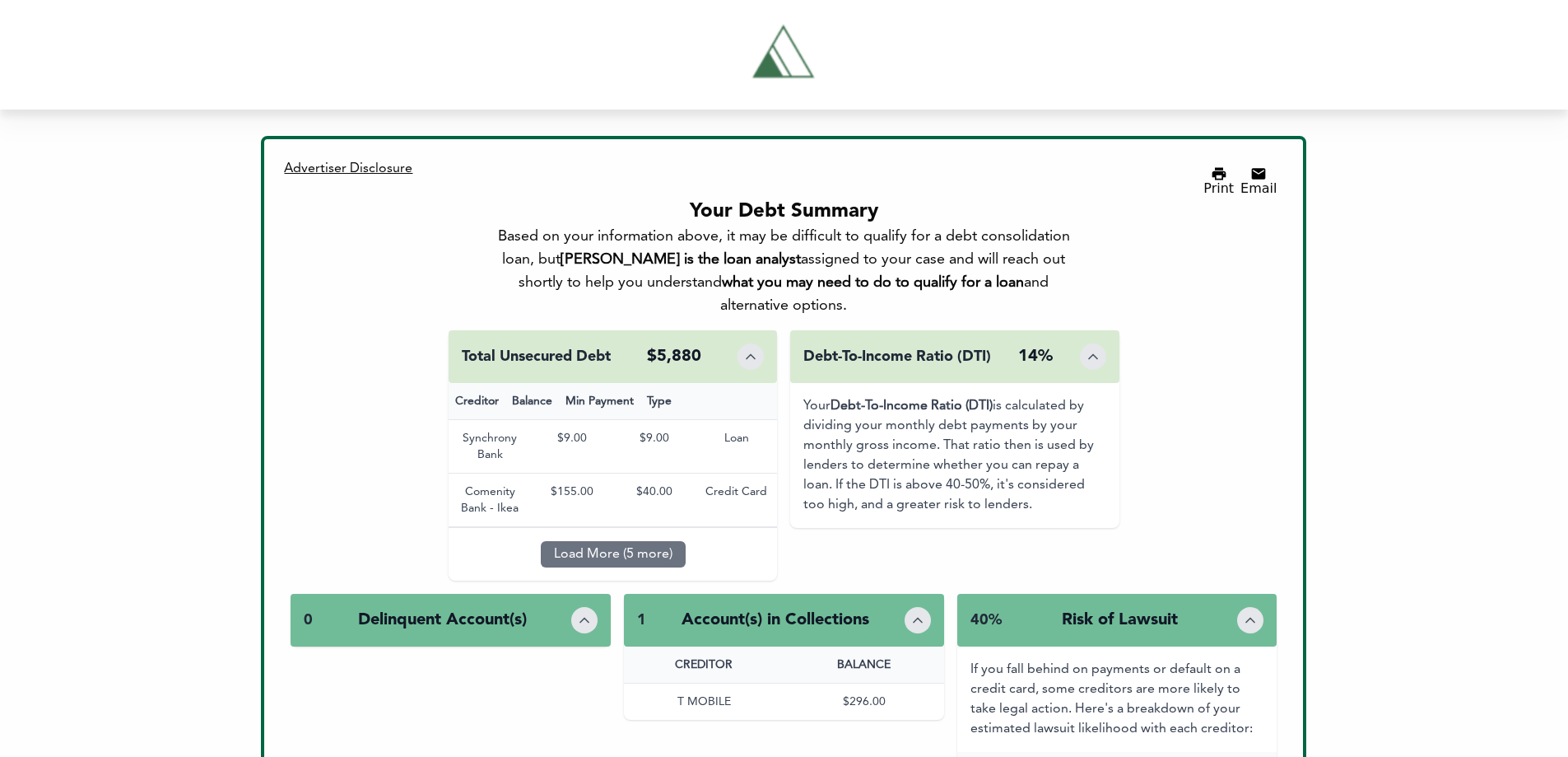
drag, startPoint x: 810, startPoint y: 282, endPoint x: 640, endPoint y: 228, distance: 178.4
click at [640, 228] on div "Based on your information above, it may be difficult to qualify for a debt cons…" at bounding box center [783, 271] width 592 height 92
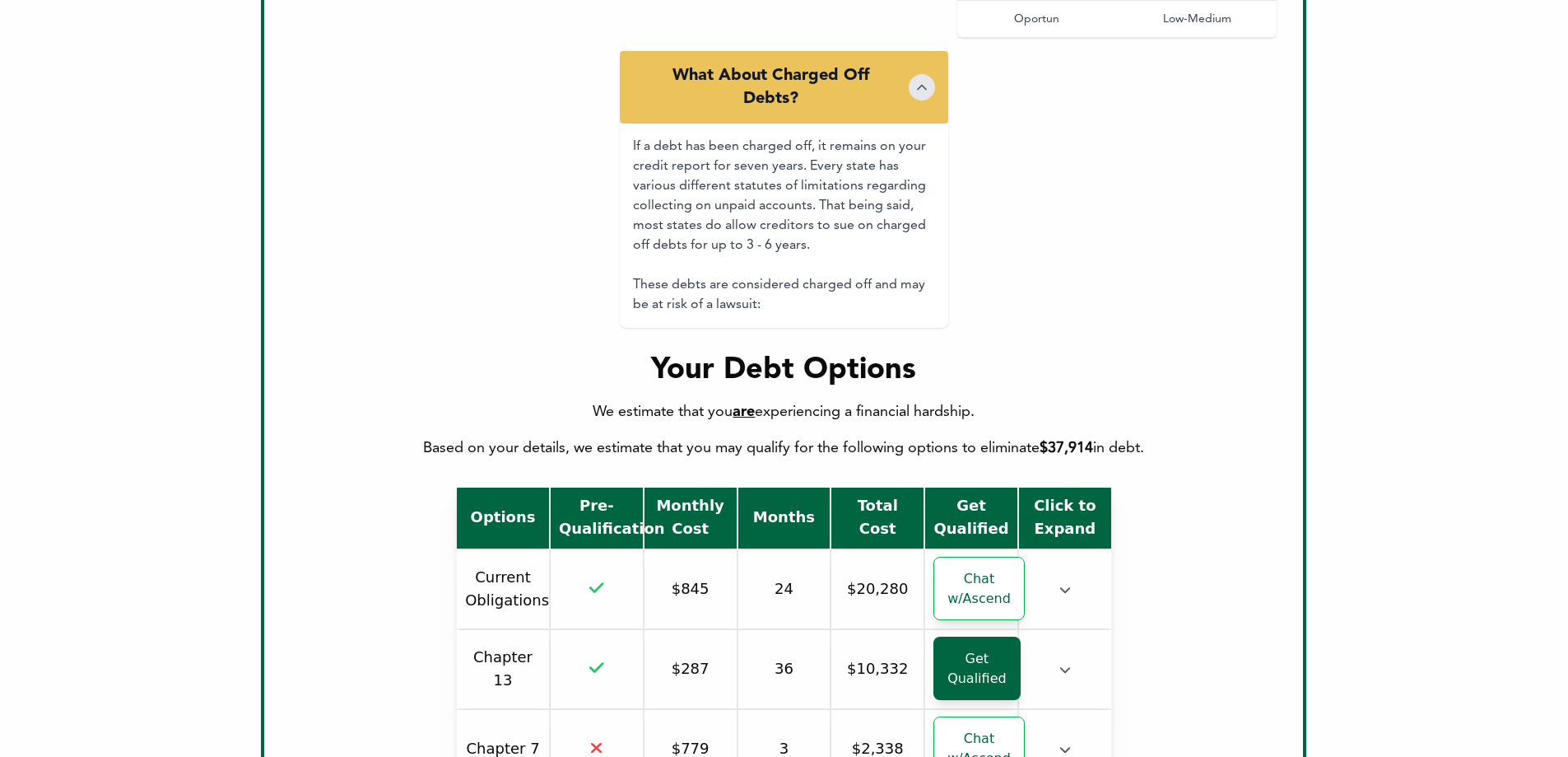
scroll to position [988, 0]
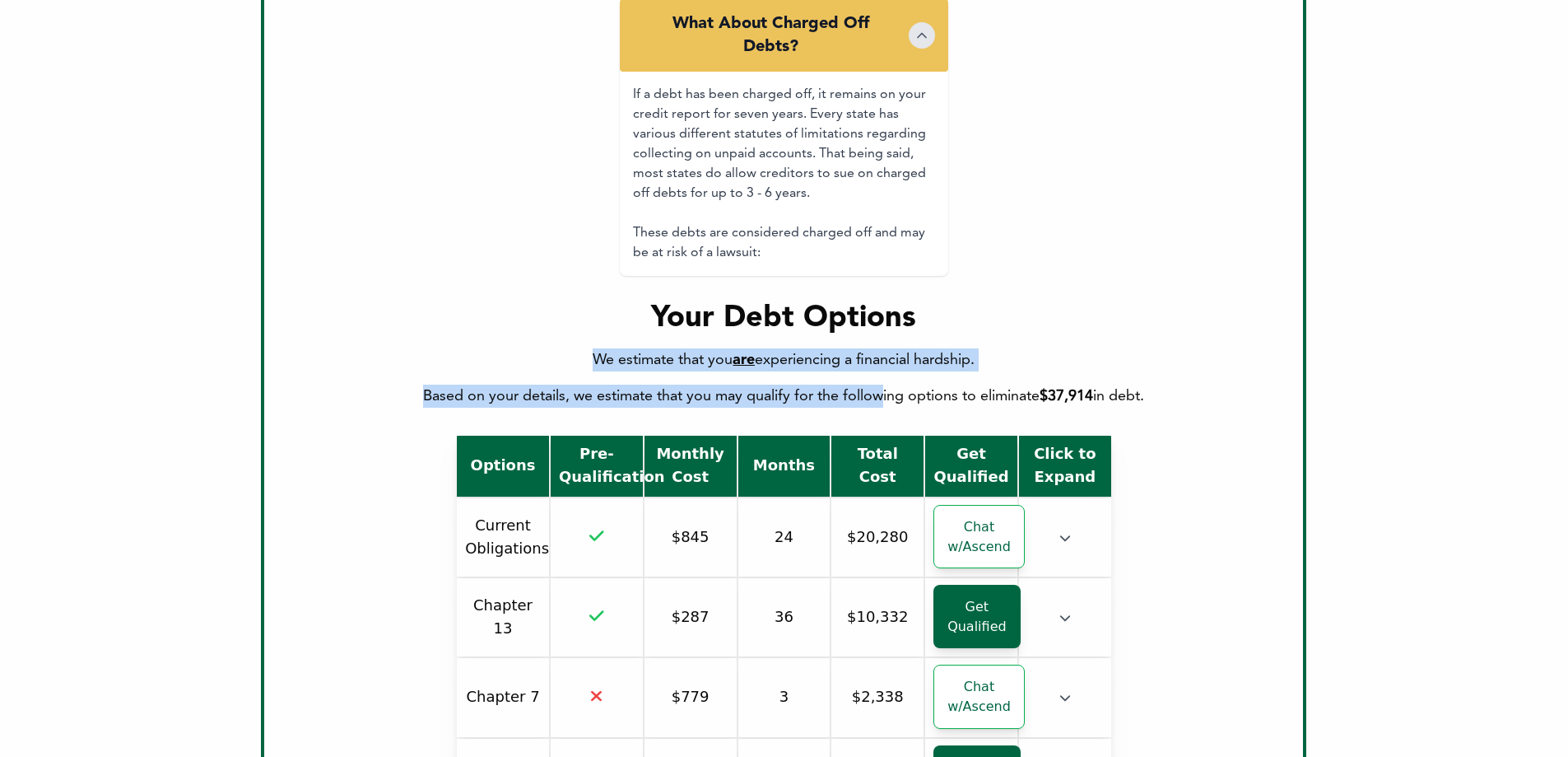
drag, startPoint x: 794, startPoint y: 372, endPoint x: 878, endPoint y: 380, distance: 84.4
click at [875, 380] on div "We estimate that you are experiencing a financial hardship. Based on your detai…" at bounding box center [783, 378] width 986 height 59
click at [880, 379] on div "We estimate that you are experiencing a financial hardship. Based on your detai…" at bounding box center [783, 378] width 986 height 59
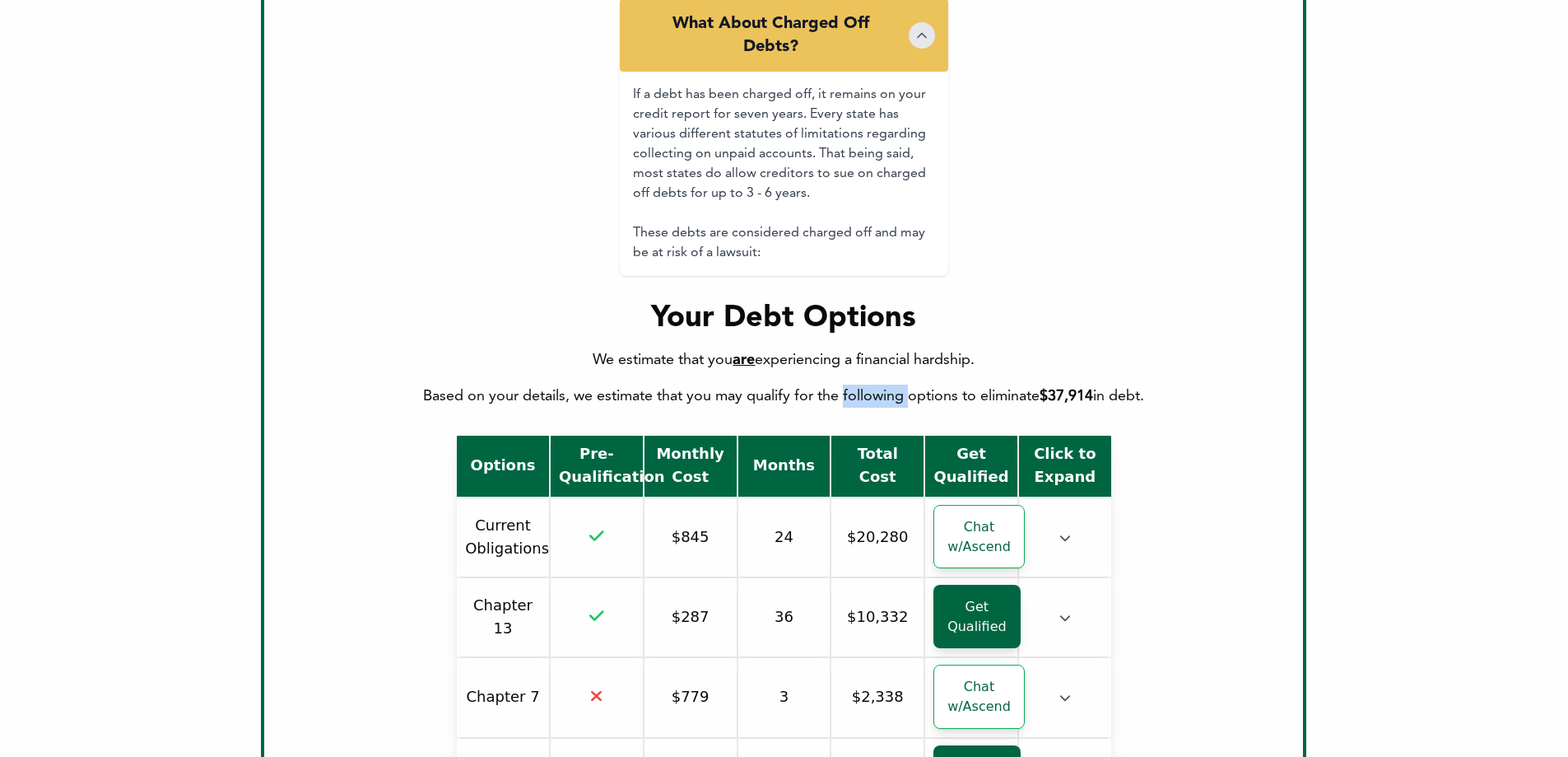
click at [880, 379] on div "We estimate that you are experiencing a financial hardship. Based on your detai…" at bounding box center [783, 378] width 986 height 59
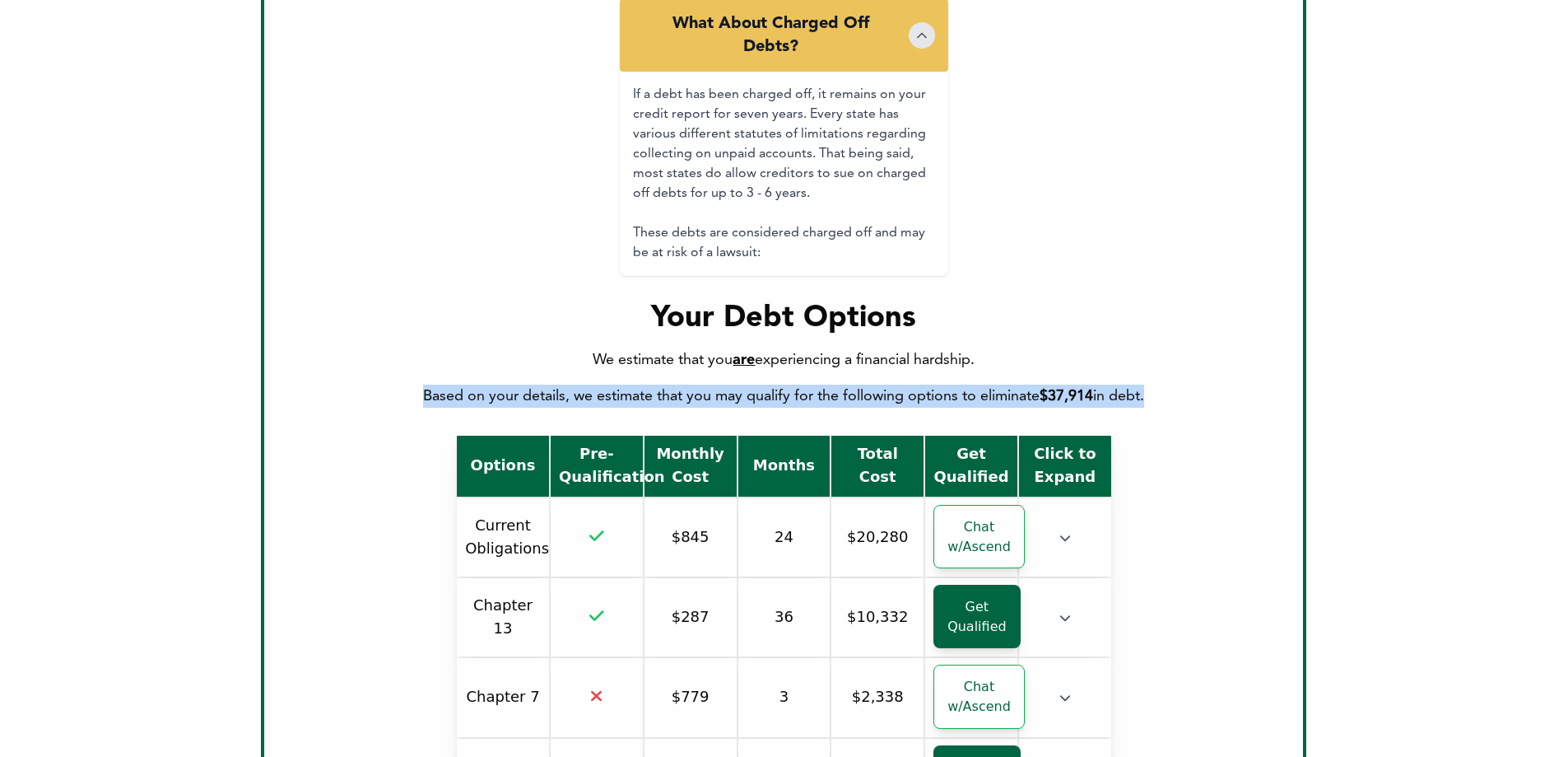
click at [880, 379] on div "We estimate that you are experiencing a financial hardship. Based on your detai…" at bounding box center [783, 378] width 986 height 59
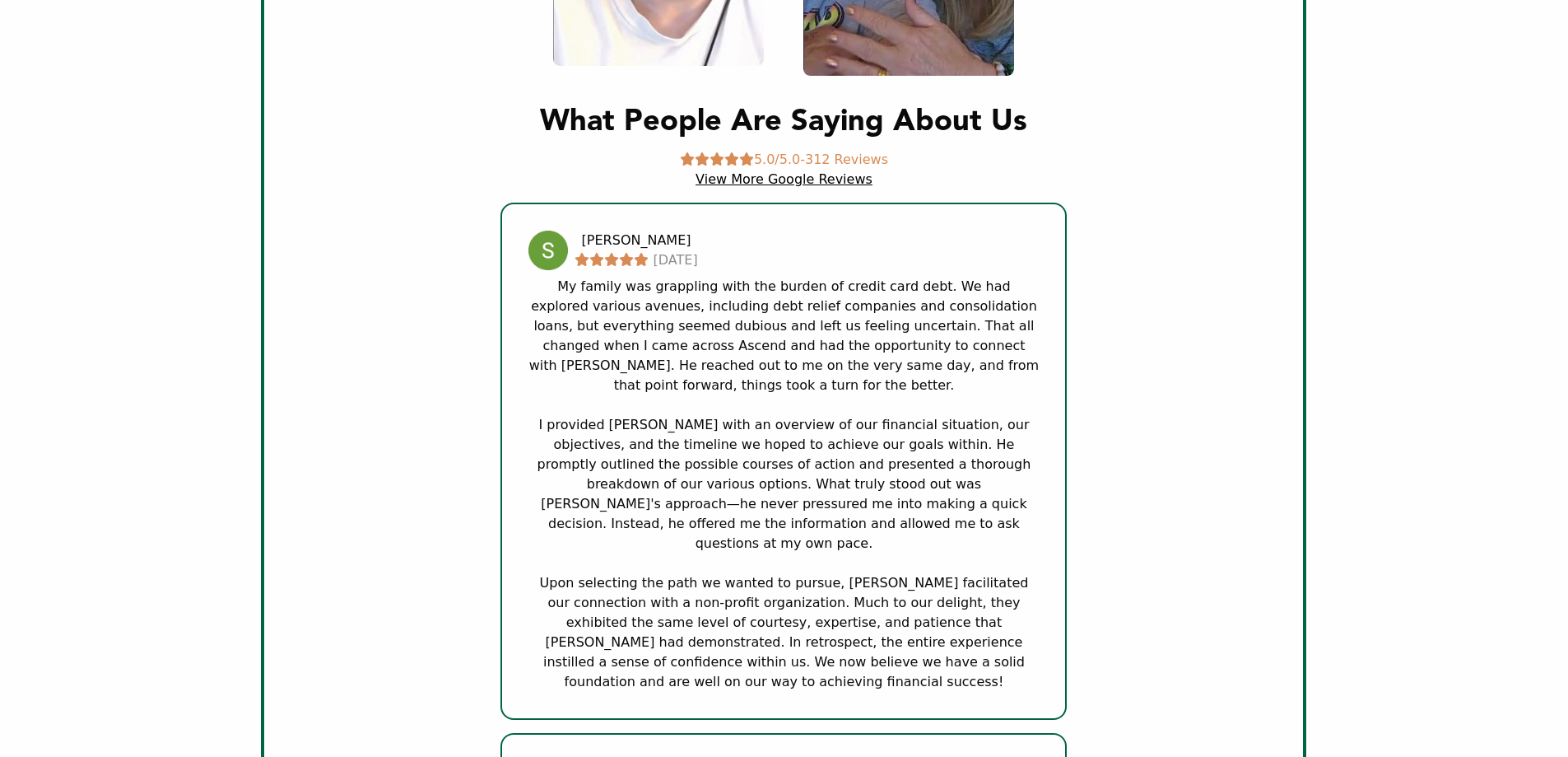
scroll to position [5516, 0]
